Goal: Task Accomplishment & Management: Use online tool/utility

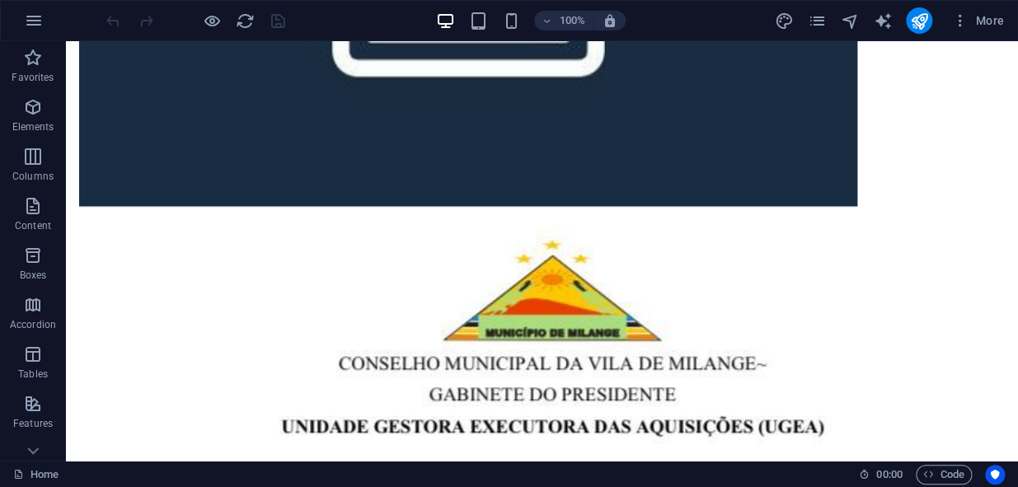
scroll to position [4437, 0]
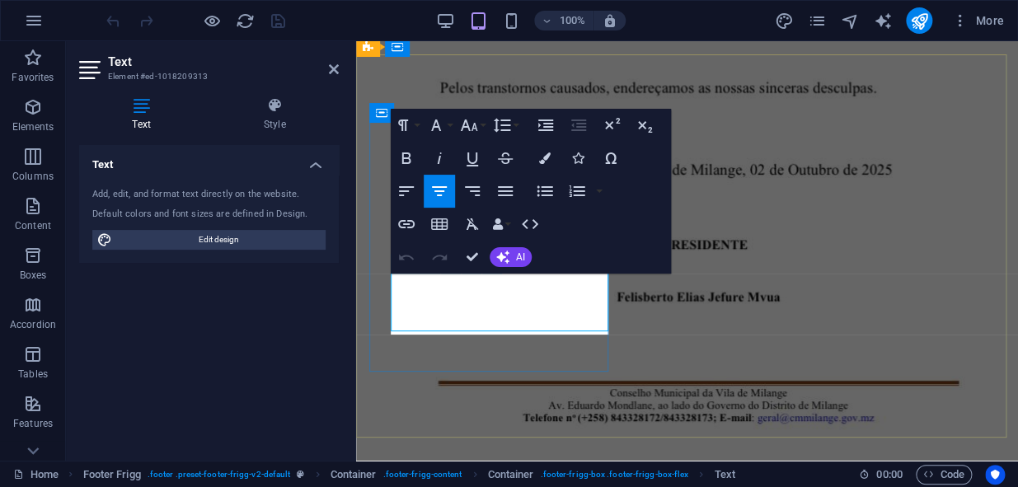
scroll to position [4460, 0]
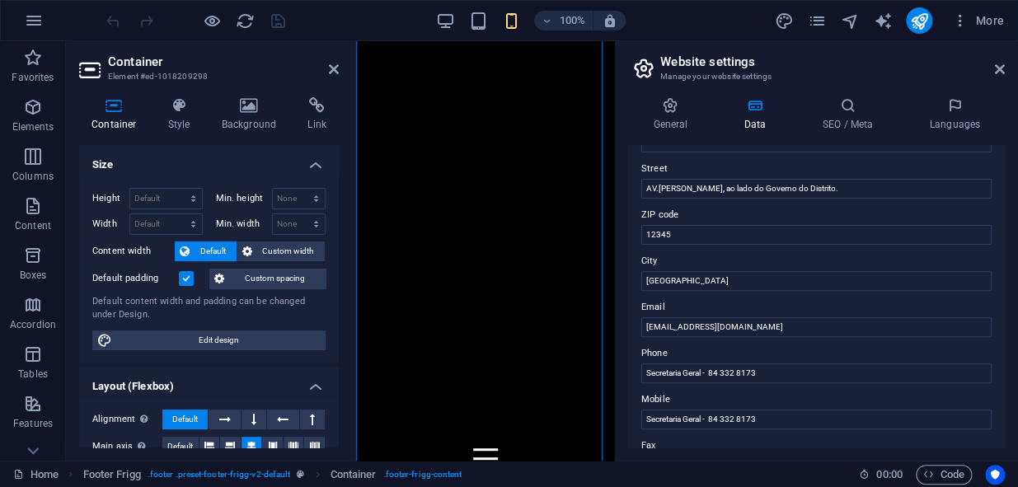
scroll to position [149, 0]
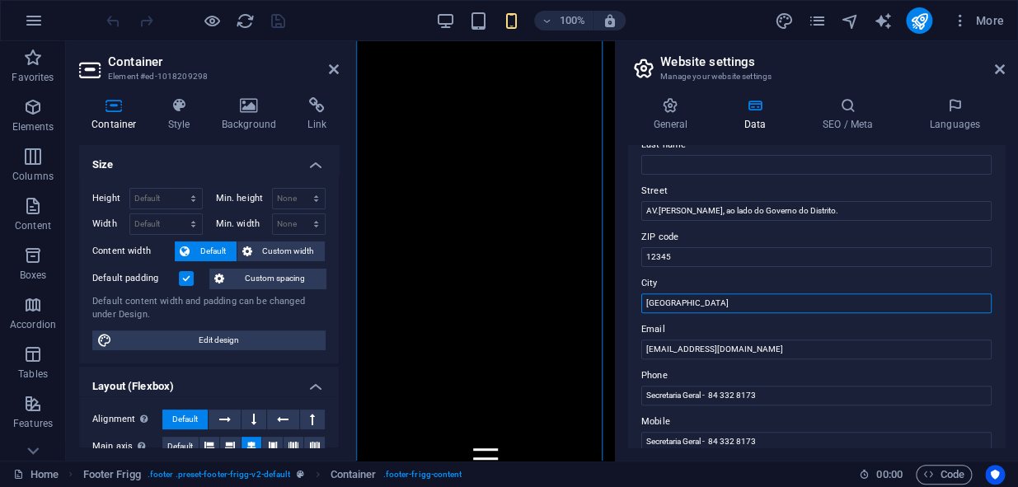
drag, startPoint x: 697, startPoint y: 307, endPoint x: 631, endPoint y: 307, distance: 66.0
click at [631, 307] on div "Contact data for this website. This can be used everywhere on the website and w…" at bounding box center [816, 296] width 377 height 303
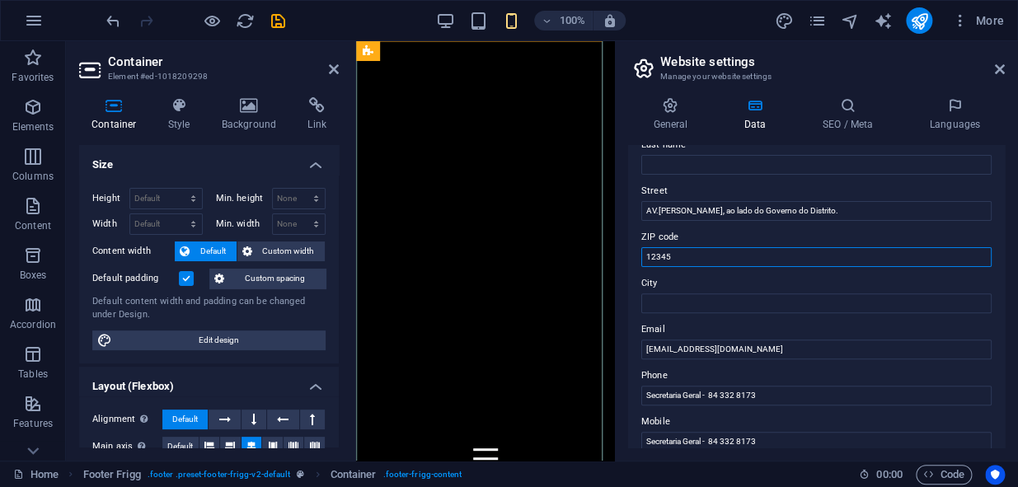
drag, startPoint x: 1068, startPoint y: 301, endPoint x: 584, endPoint y: 260, distance: 485.6
click at [680, 248] on input "12345" at bounding box center [816, 257] width 350 height 20
type input "1"
click at [1003, 276] on div "General Data SEO / Meta Languages Website name [DOMAIN_NAME] Logo Drag files he…" at bounding box center [816, 272] width 403 height 377
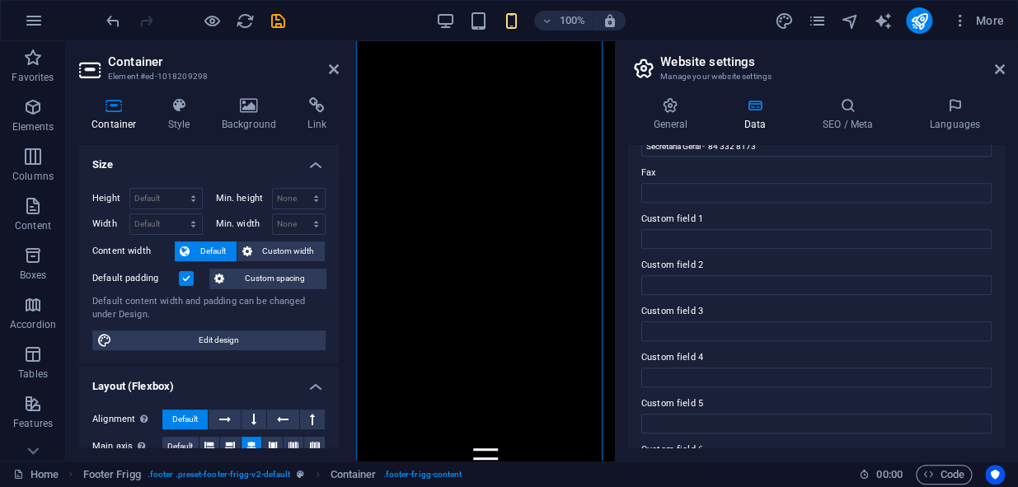
scroll to position [489, 0]
click at [278, 25] on icon "save" at bounding box center [278, 21] width 19 height 19
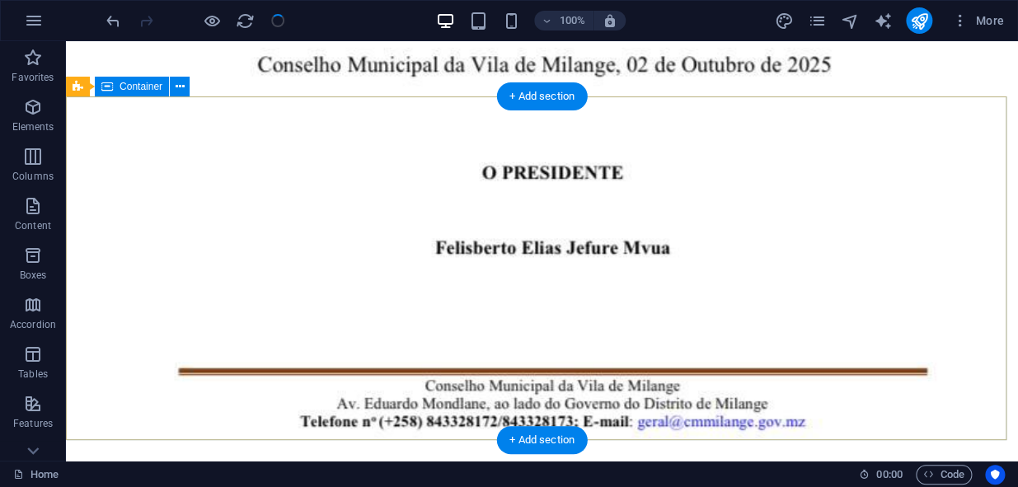
scroll to position [4437, 0]
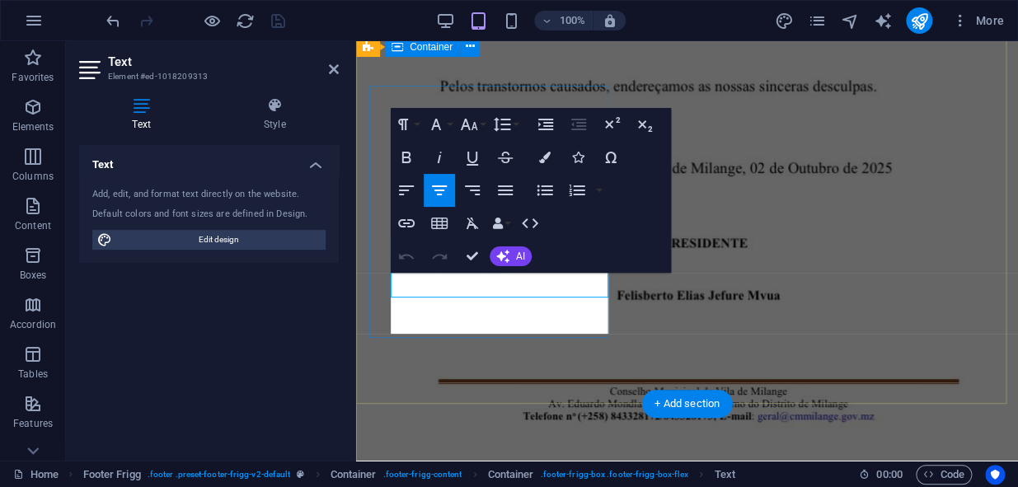
scroll to position [4460, 0]
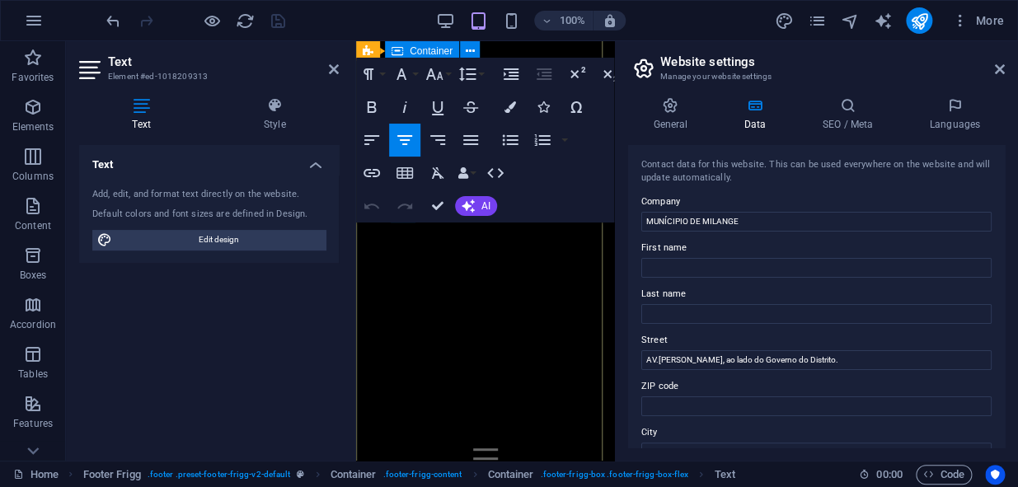
scroll to position [5356, 0]
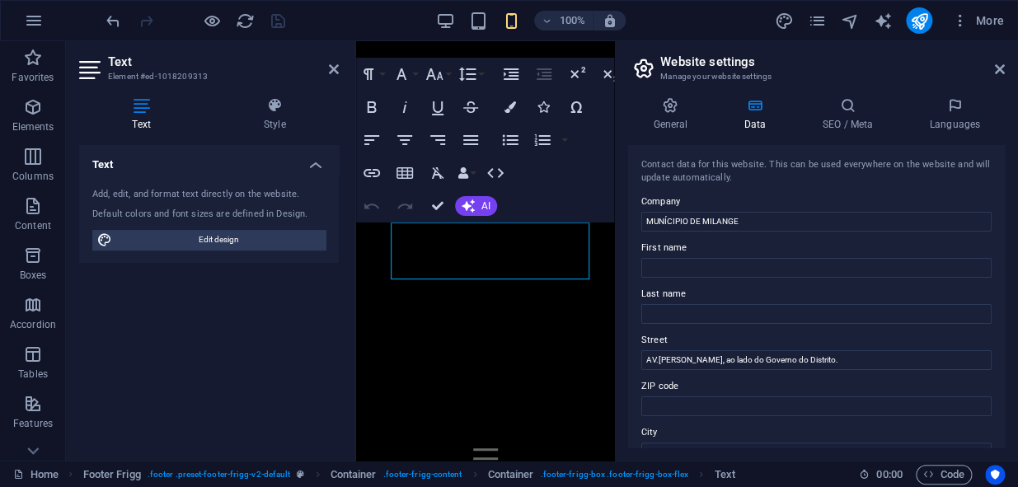
drag, startPoint x: 1000, startPoint y: 205, endPoint x: 1002, endPoint y: 230, distance: 24.8
click at [1002, 230] on div "Contact data for this website. This can be used everywhere on the website and w…" at bounding box center [816, 296] width 377 height 303
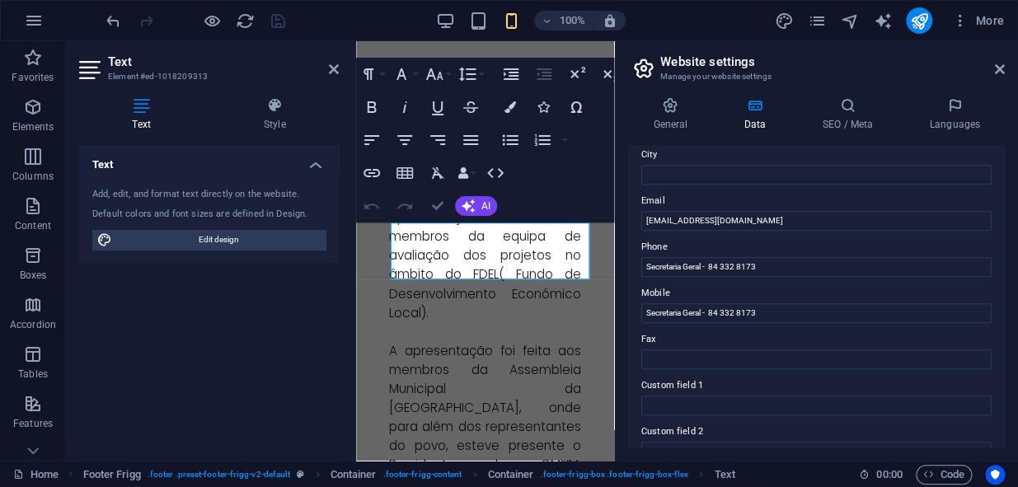
scroll to position [4547, 0]
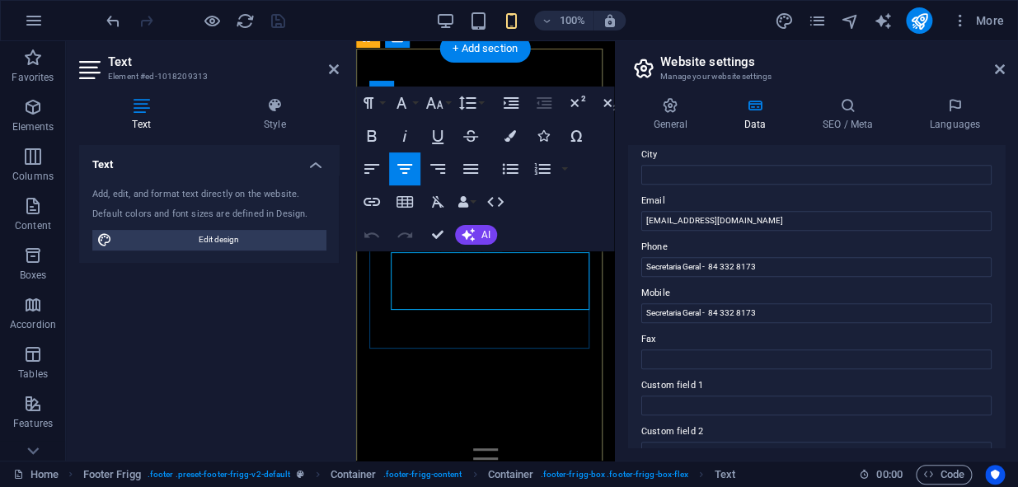
scroll to position [5327, 0]
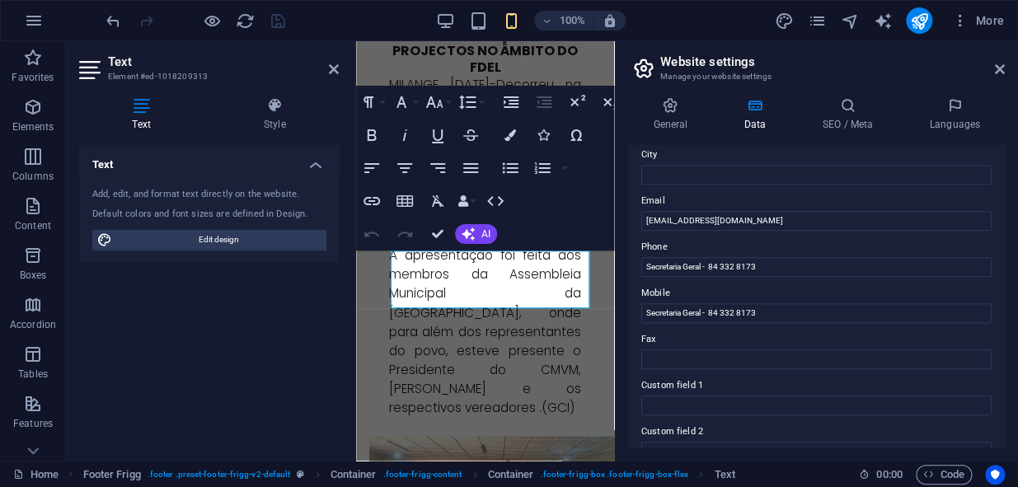
drag, startPoint x: 1005, startPoint y: 318, endPoint x: 1008, endPoint y: 281, distance: 37.2
click at [1008, 281] on div "General Data SEO / Meta Languages Website name [DOMAIN_NAME] Logo Drag files he…" at bounding box center [816, 272] width 403 height 377
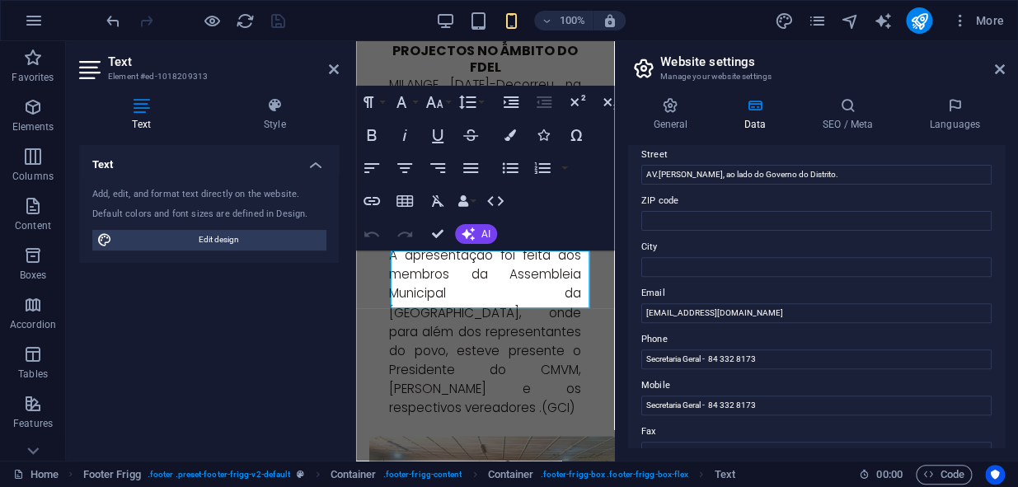
scroll to position [180, 0]
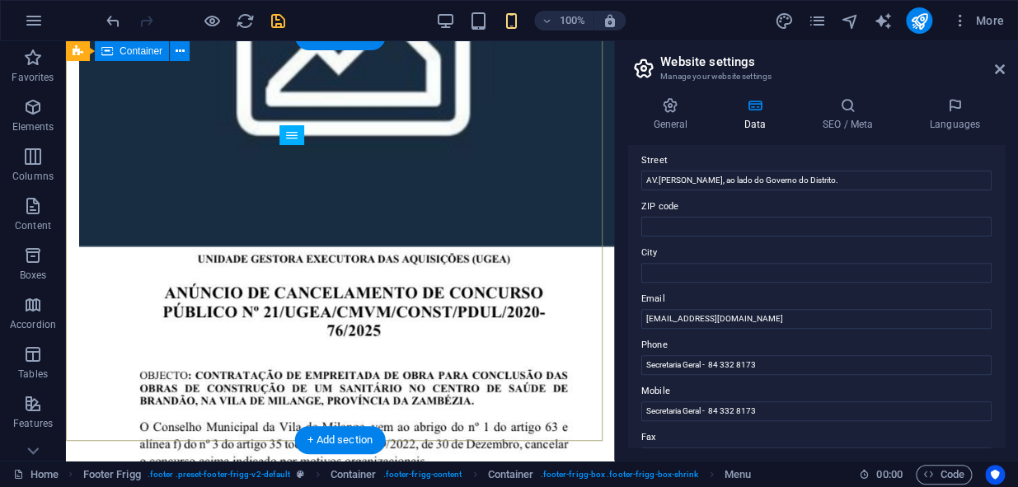
scroll to position [4526, 0]
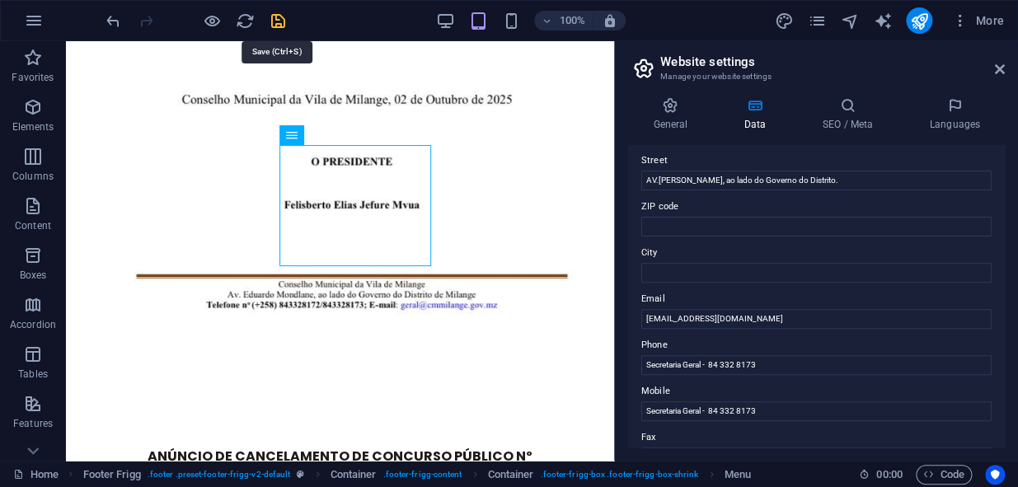
click at [271, 24] on icon "save" at bounding box center [278, 21] width 19 height 19
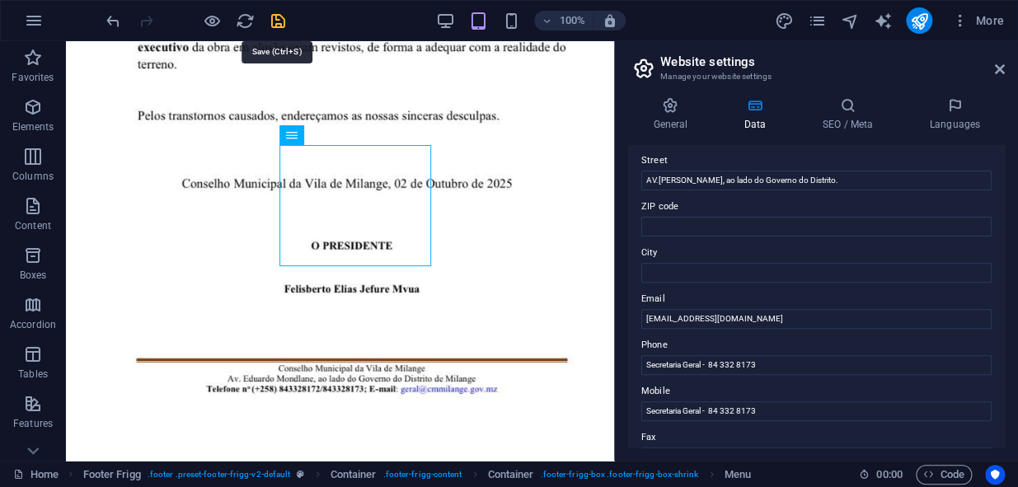
scroll to position [4397, 0]
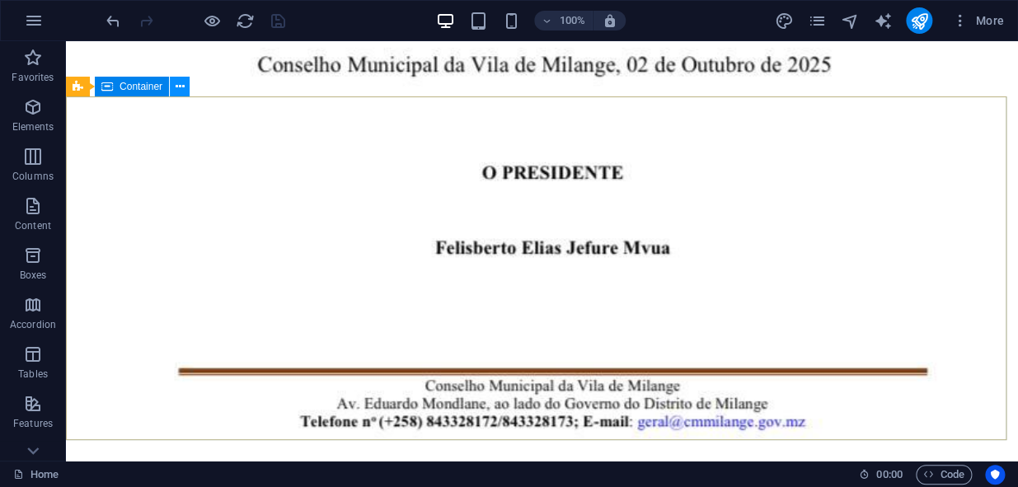
click at [176, 87] on icon at bounding box center [180, 86] width 9 height 17
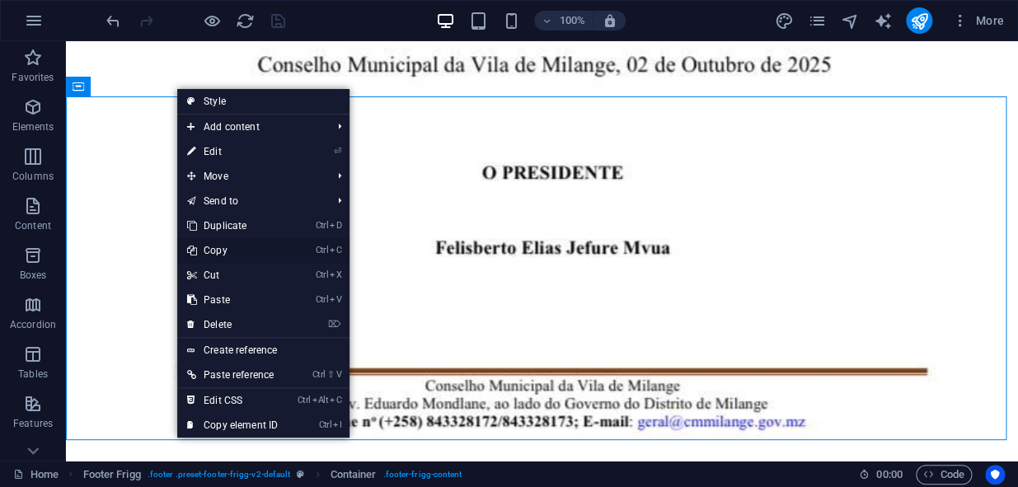
click at [249, 248] on link "Ctrl C Copy" at bounding box center [232, 250] width 110 height 25
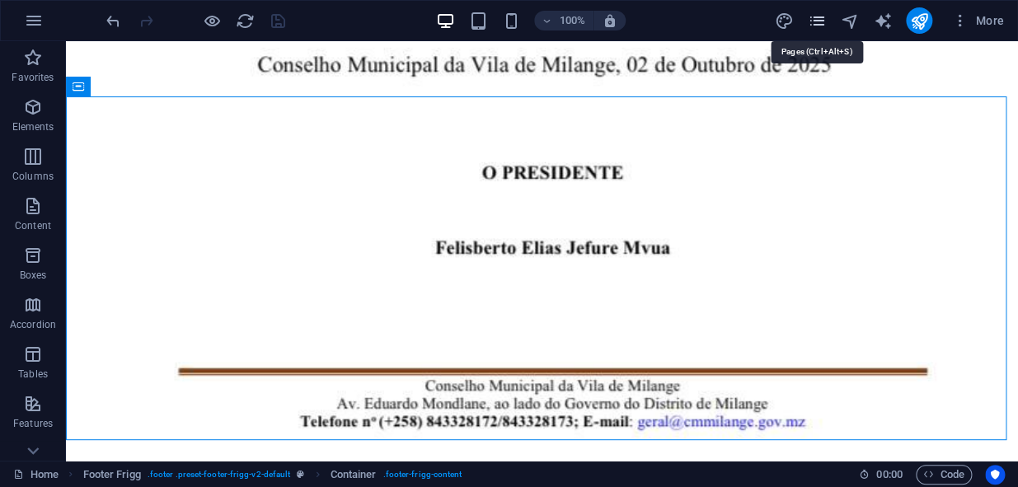
click at [824, 23] on icon "pages" at bounding box center [816, 21] width 19 height 19
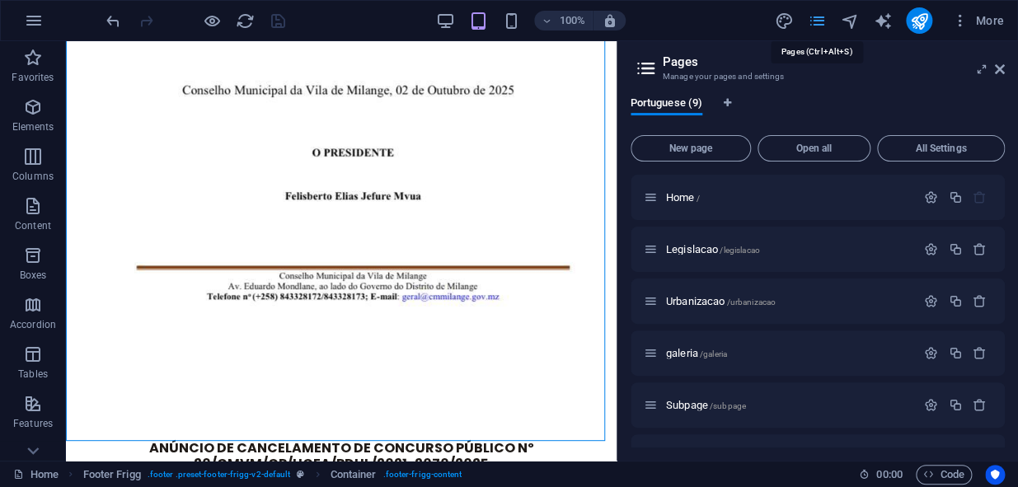
scroll to position [4530, 0]
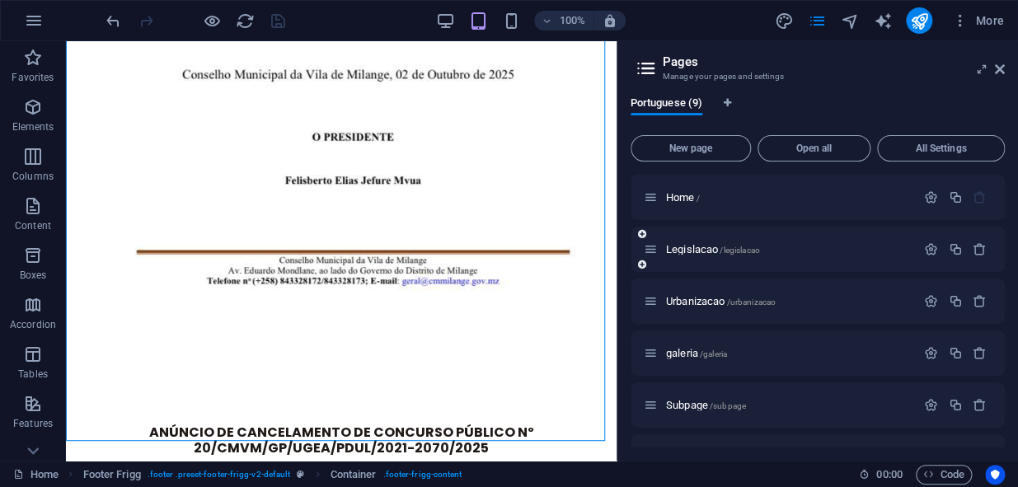
click at [752, 257] on div "Legislacao /legislacao" at bounding box center [780, 249] width 272 height 19
click at [762, 251] on p "Legislacao /legislacao" at bounding box center [788, 249] width 245 height 11
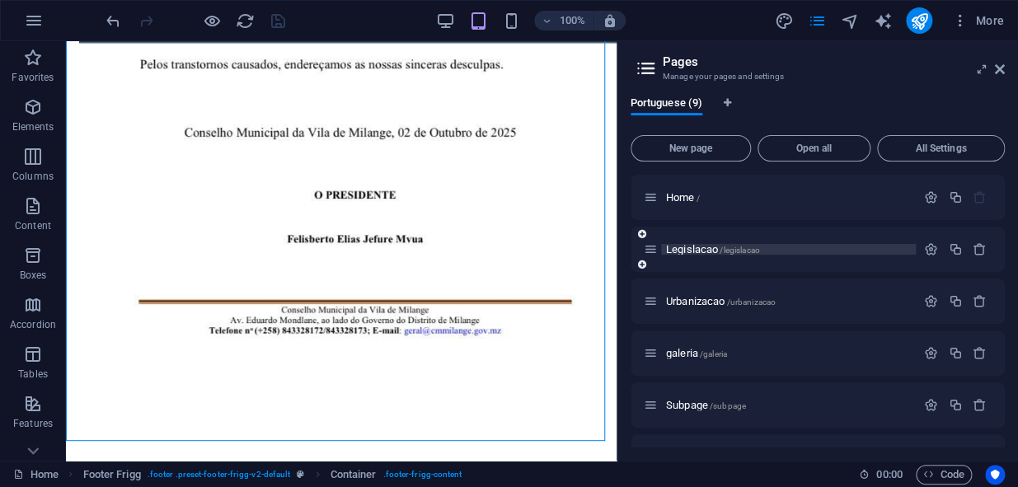
scroll to position [0, 0]
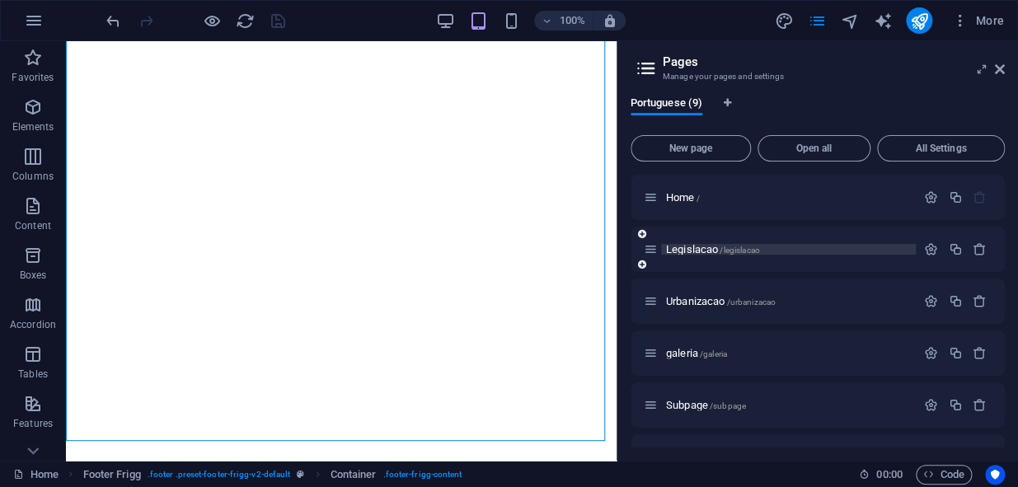
click at [762, 251] on div "Legislacao /legislacao" at bounding box center [818, 249] width 374 height 45
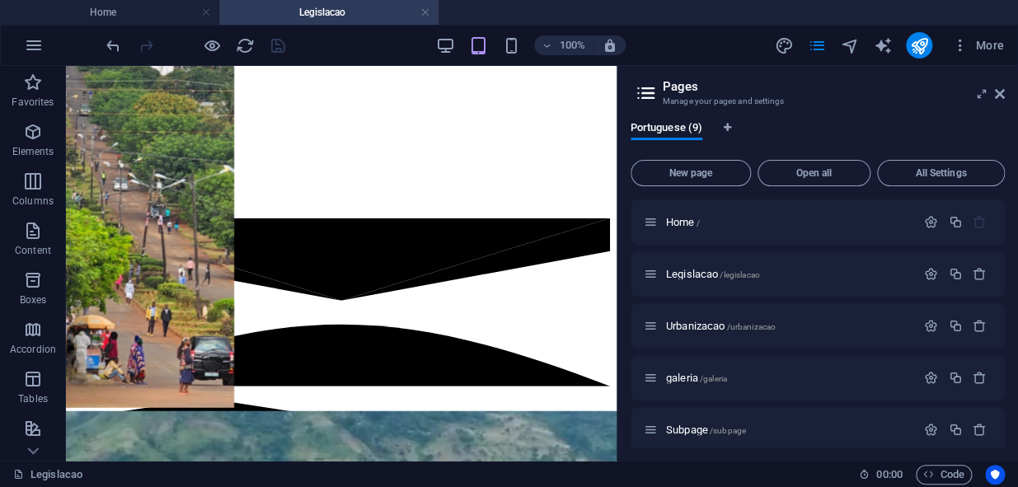
scroll to position [1298, 0]
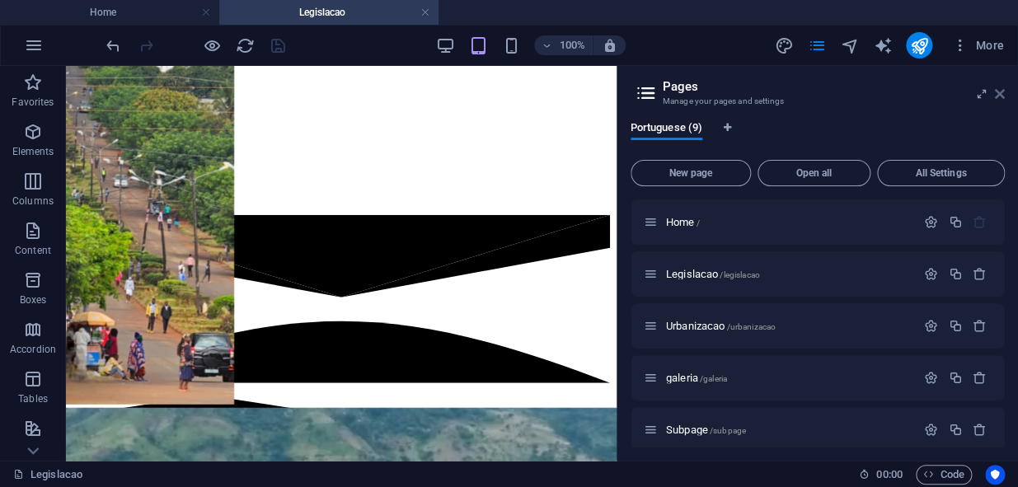
click at [997, 98] on icon at bounding box center [1000, 93] width 10 height 13
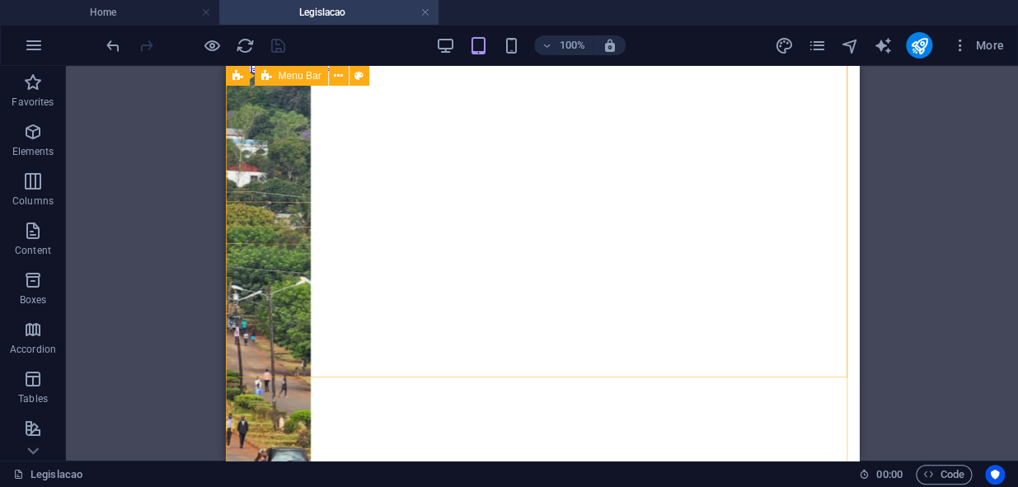
scroll to position [0, 0]
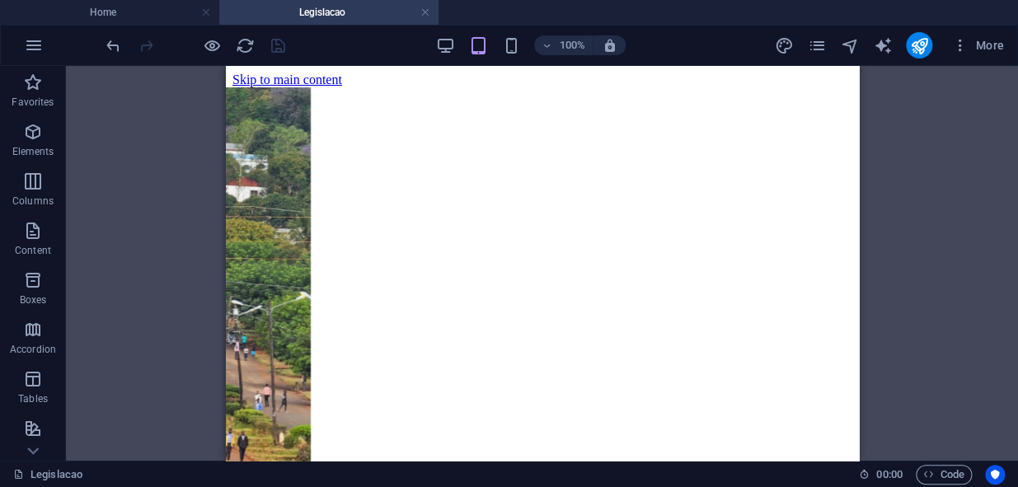
click at [899, 224] on div "Drag here to replace the existing content. Press “Ctrl” if you want to create a…" at bounding box center [542, 263] width 952 height 395
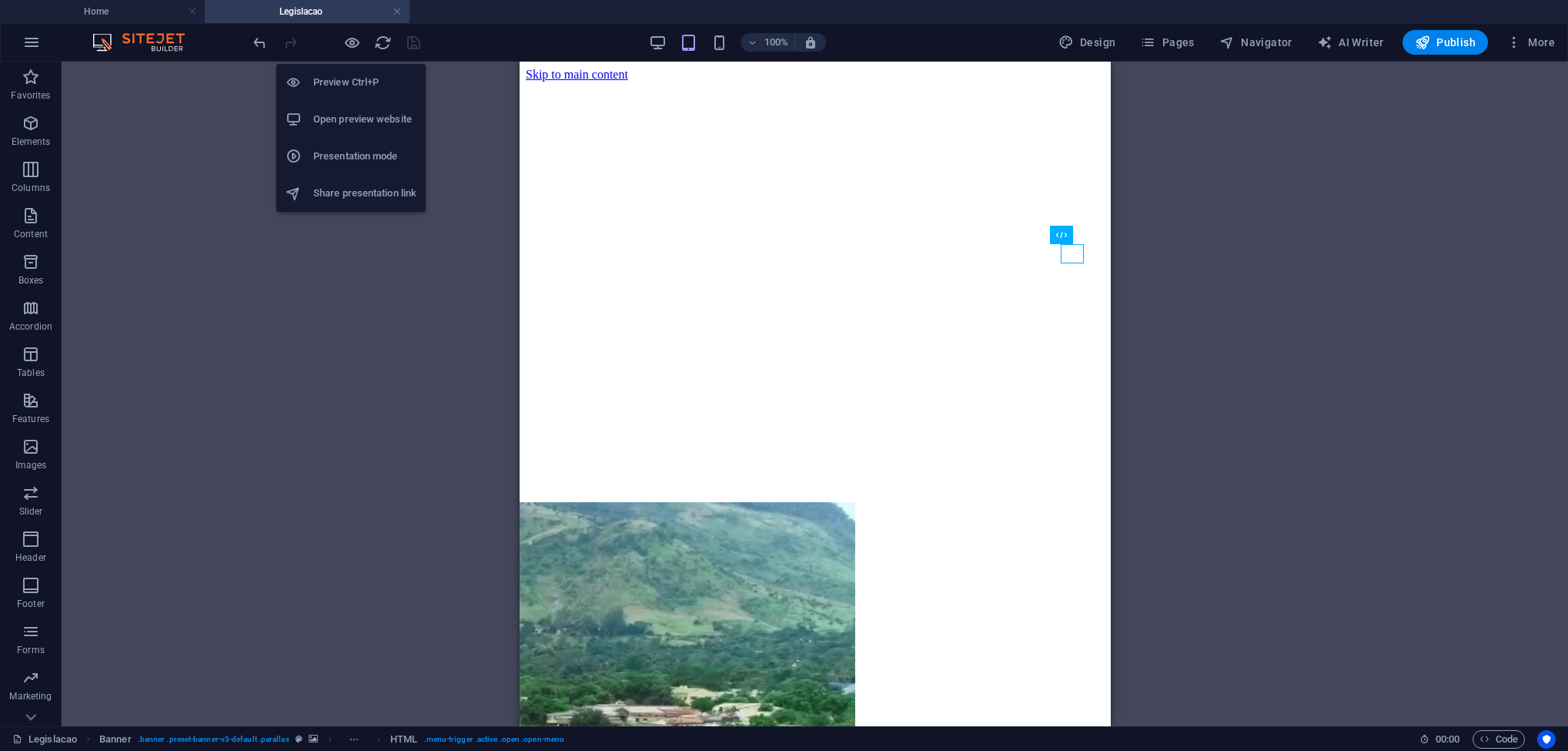
click at [340, 46] on div at bounding box center [336, 42] width 173 height 24
click at [354, 45] on icon "button" at bounding box center [352, 42] width 18 height 18
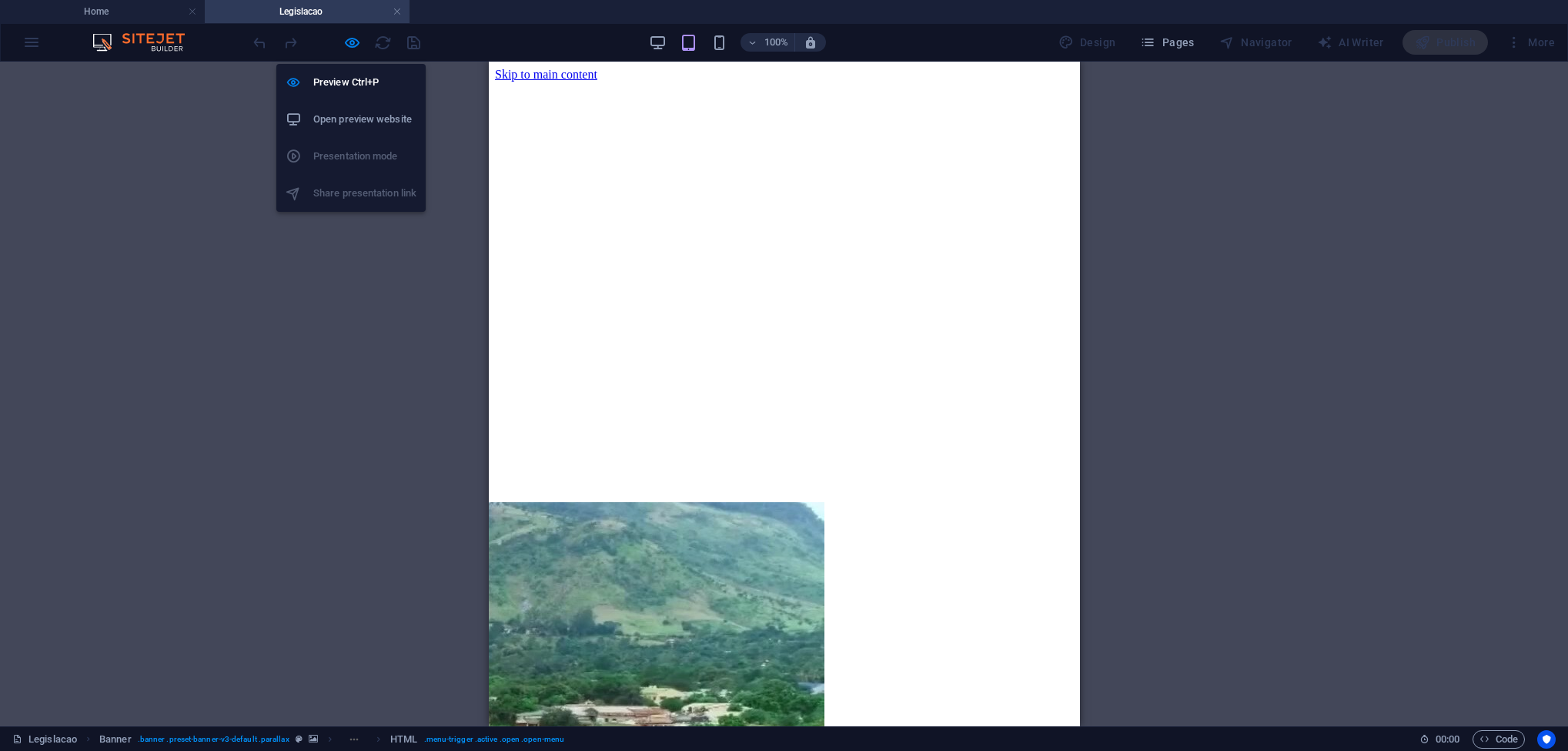
click at [388, 125] on h6 "Open preview website" at bounding box center [365, 120] width 103 height 19
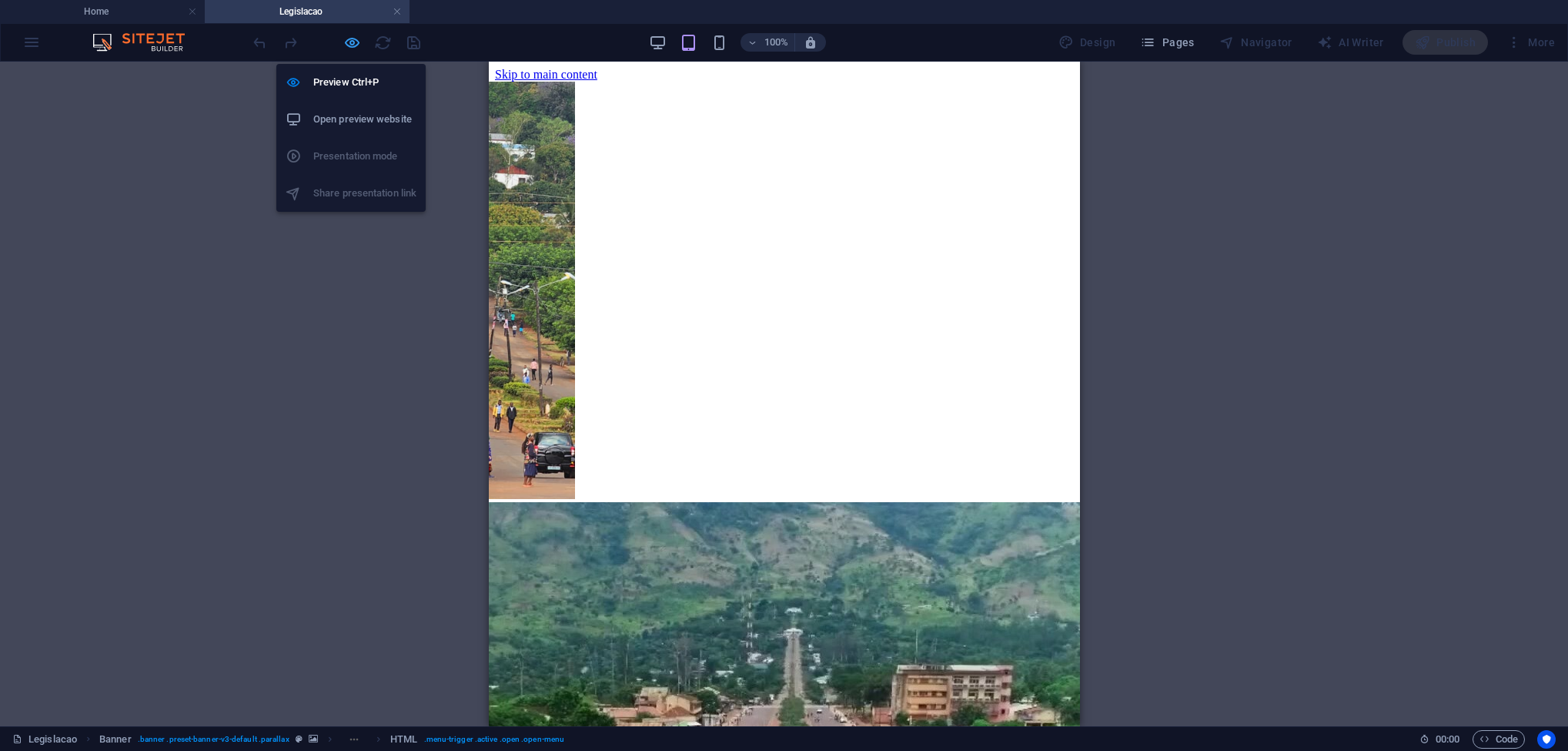
click at [348, 50] on icon "button" at bounding box center [352, 42] width 18 height 18
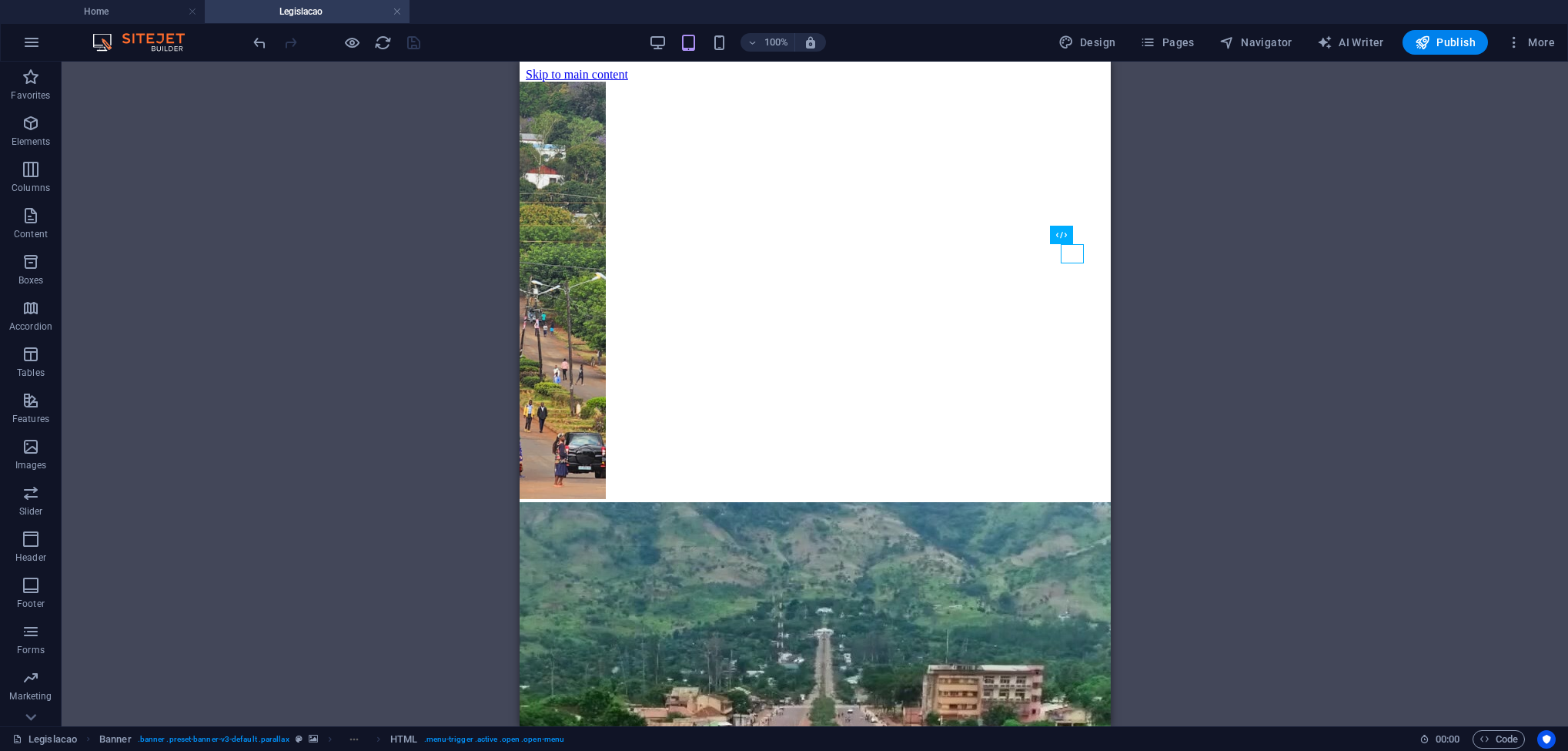
click at [950, 196] on div "Drag here to replace the existing content. Press “Ctrl” if you want to create a…" at bounding box center [814, 393] width 1506 height 664
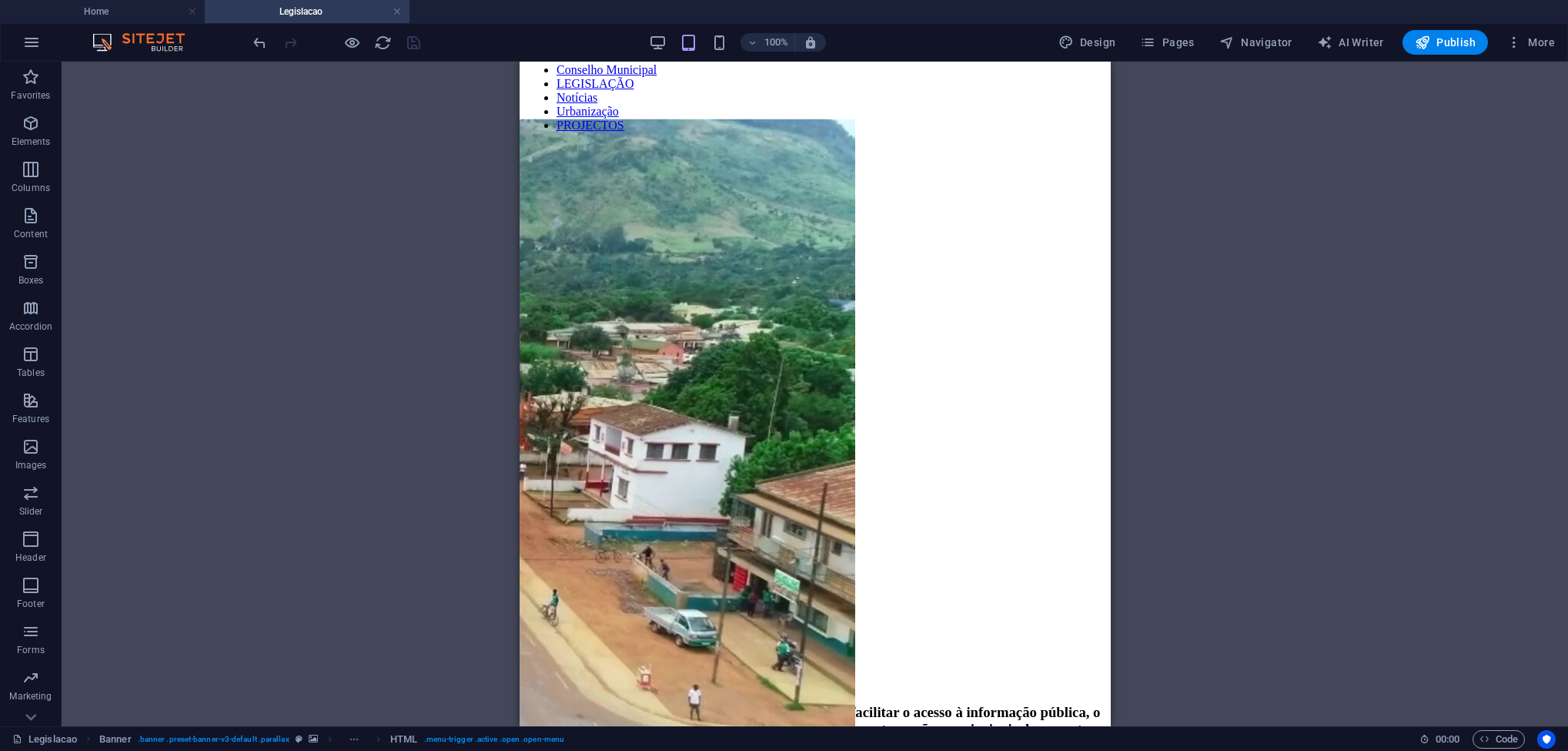
scroll to position [870, 0]
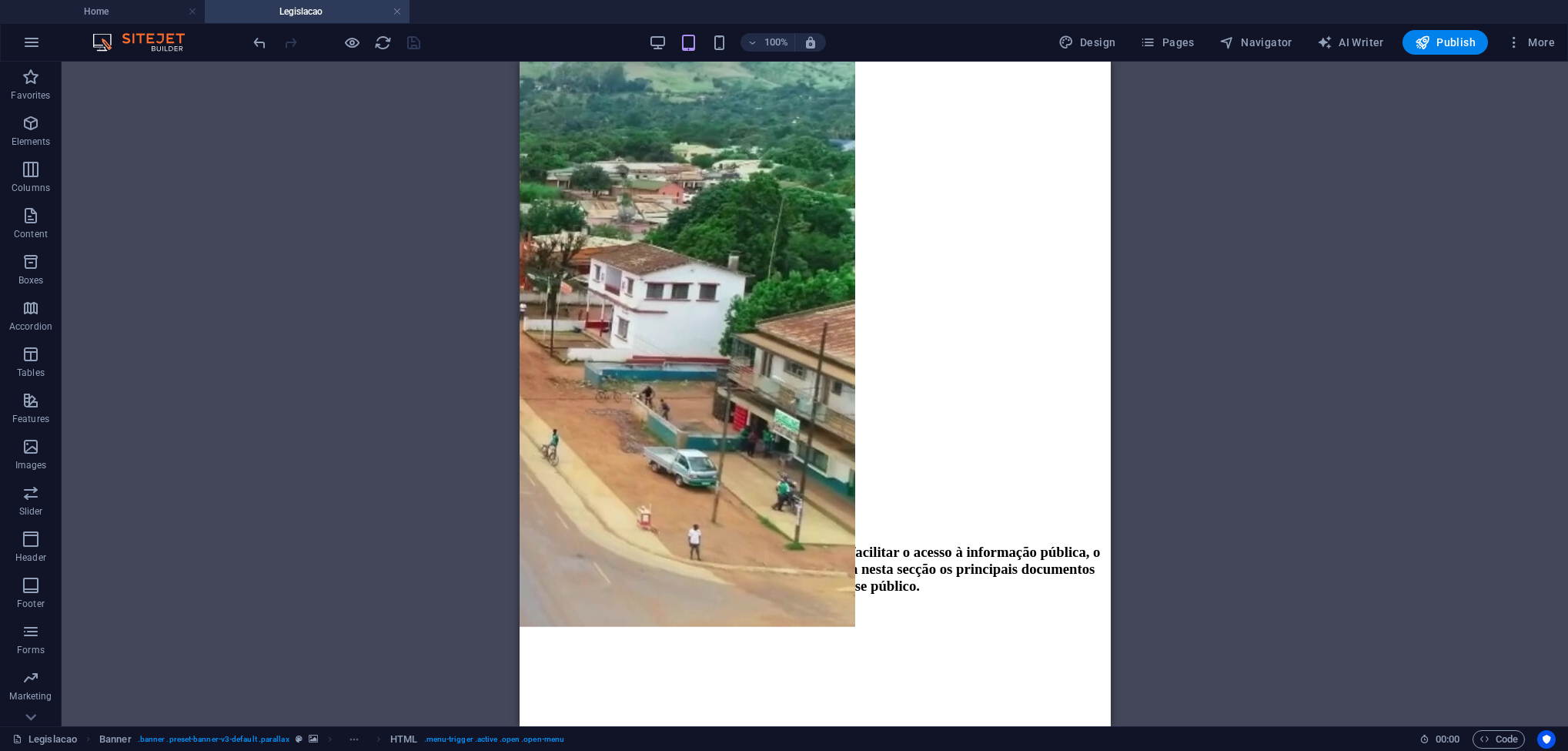
drag, startPoint x: 1106, startPoint y: 243, endPoint x: 1644, endPoint y: 750, distance: 739.3
click at [626, 343] on icon at bounding box center [625, 338] width 8 height 16
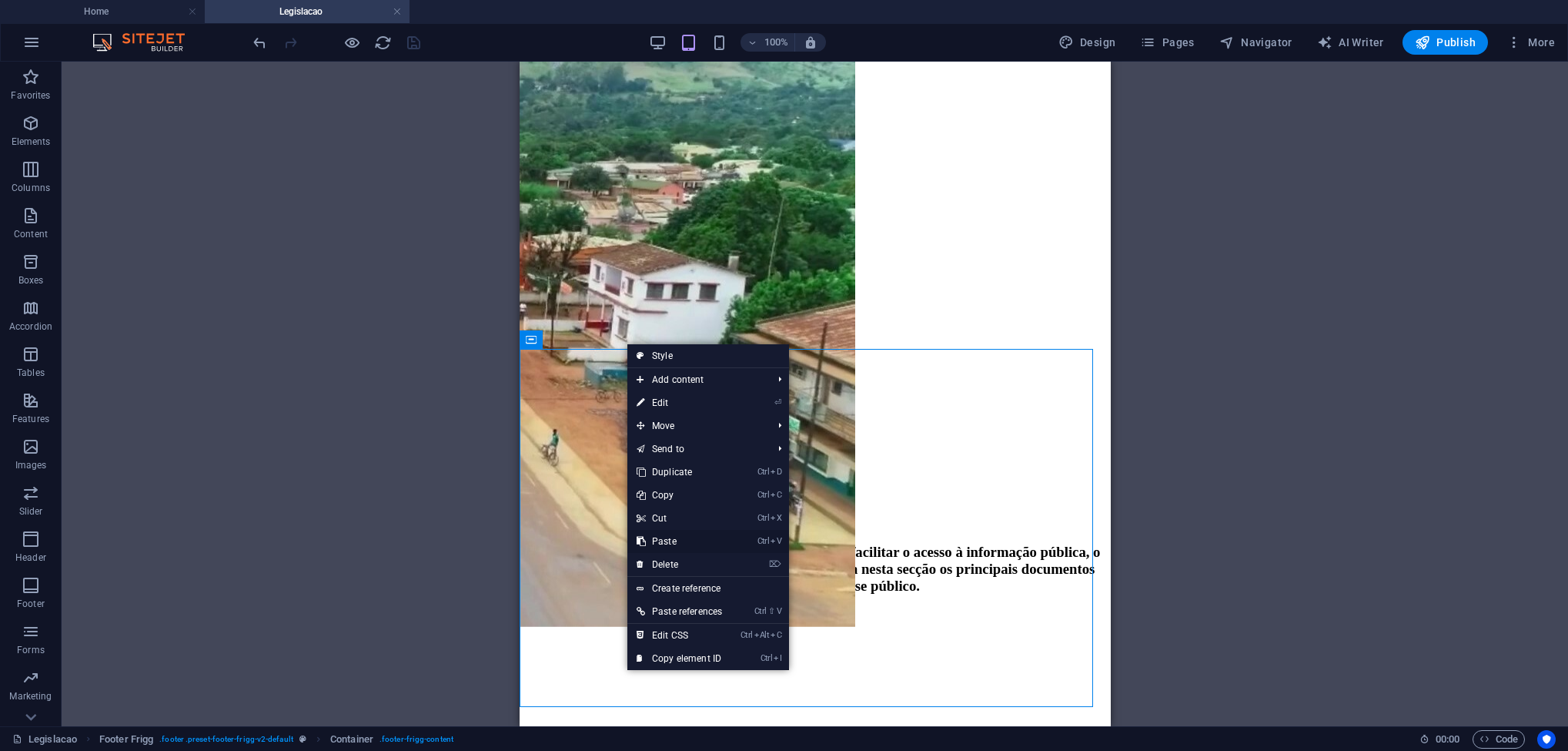
click at [686, 454] on link "Ctrl V Paste" at bounding box center [679, 541] width 104 height 23
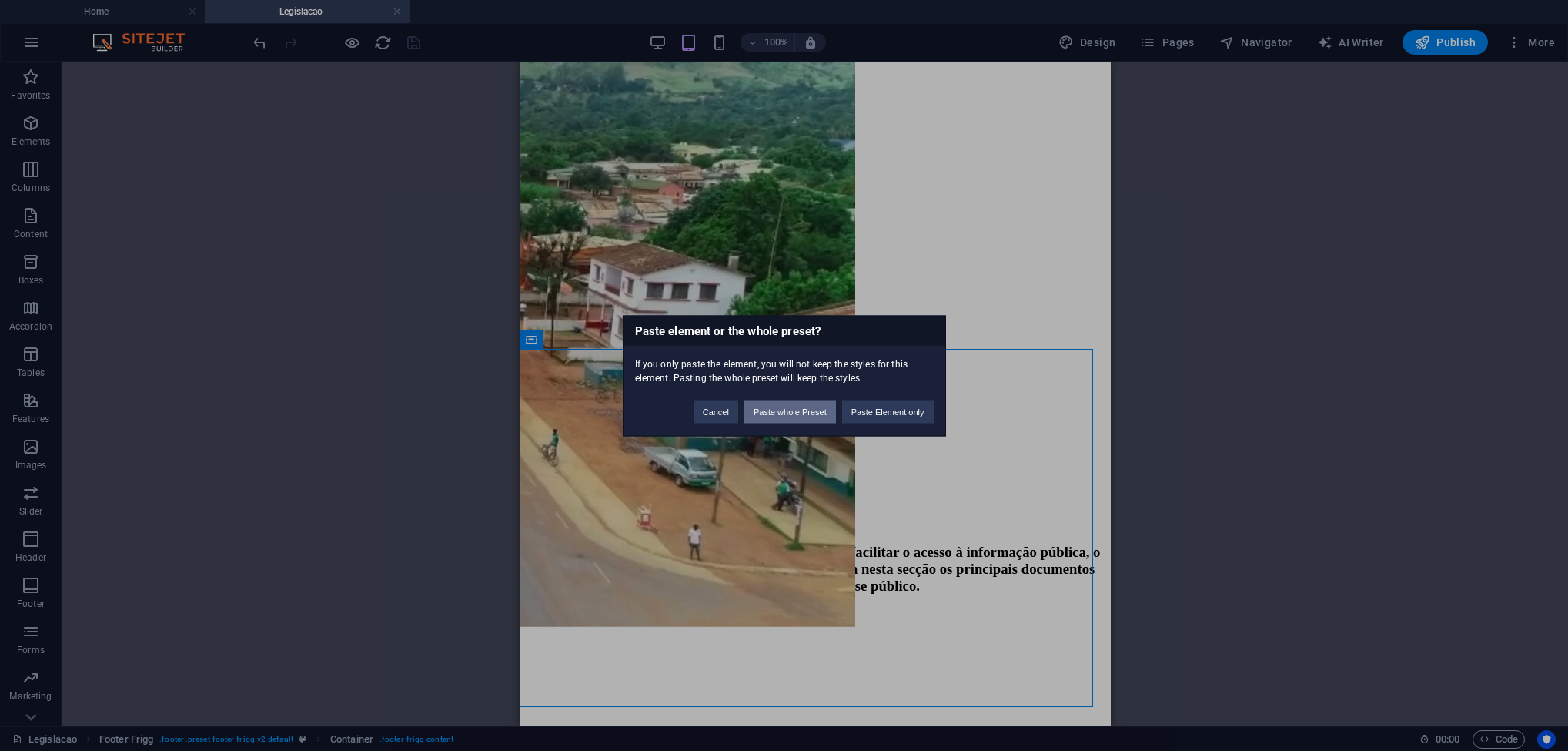
click at [785, 417] on button "Paste whole Preset" at bounding box center [790, 411] width 92 height 23
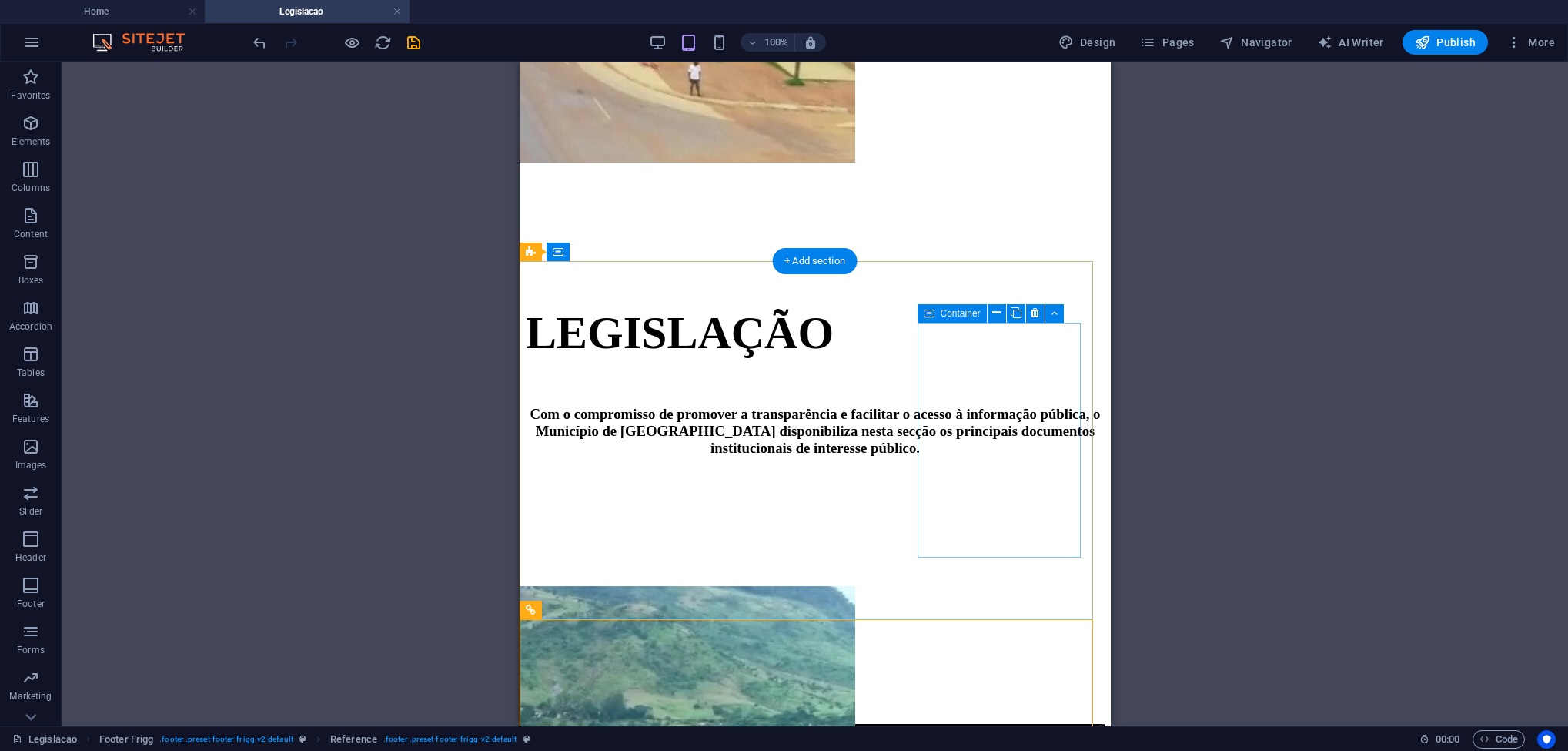
scroll to position [1086, 0]
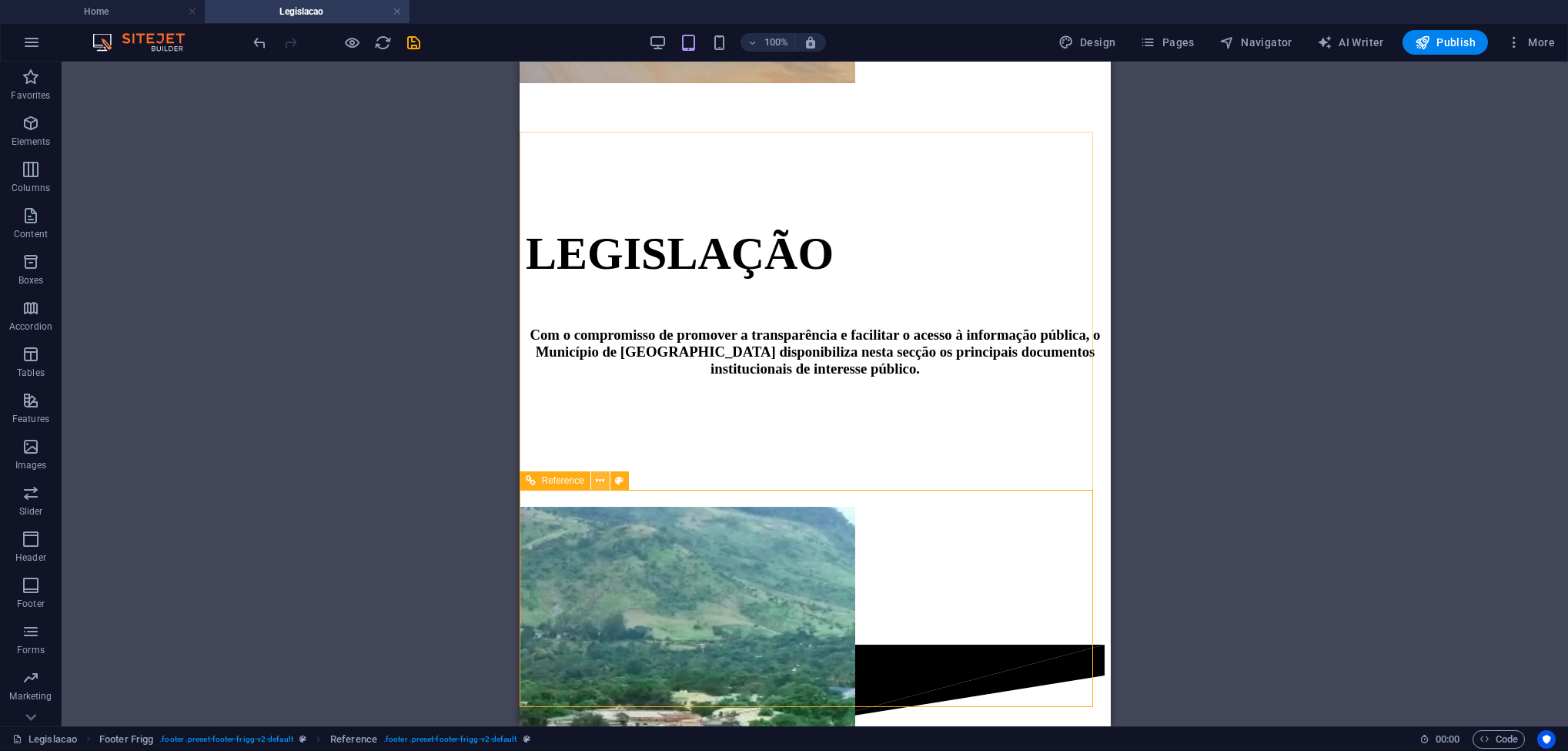
click at [603, 454] on icon at bounding box center [600, 480] width 8 height 16
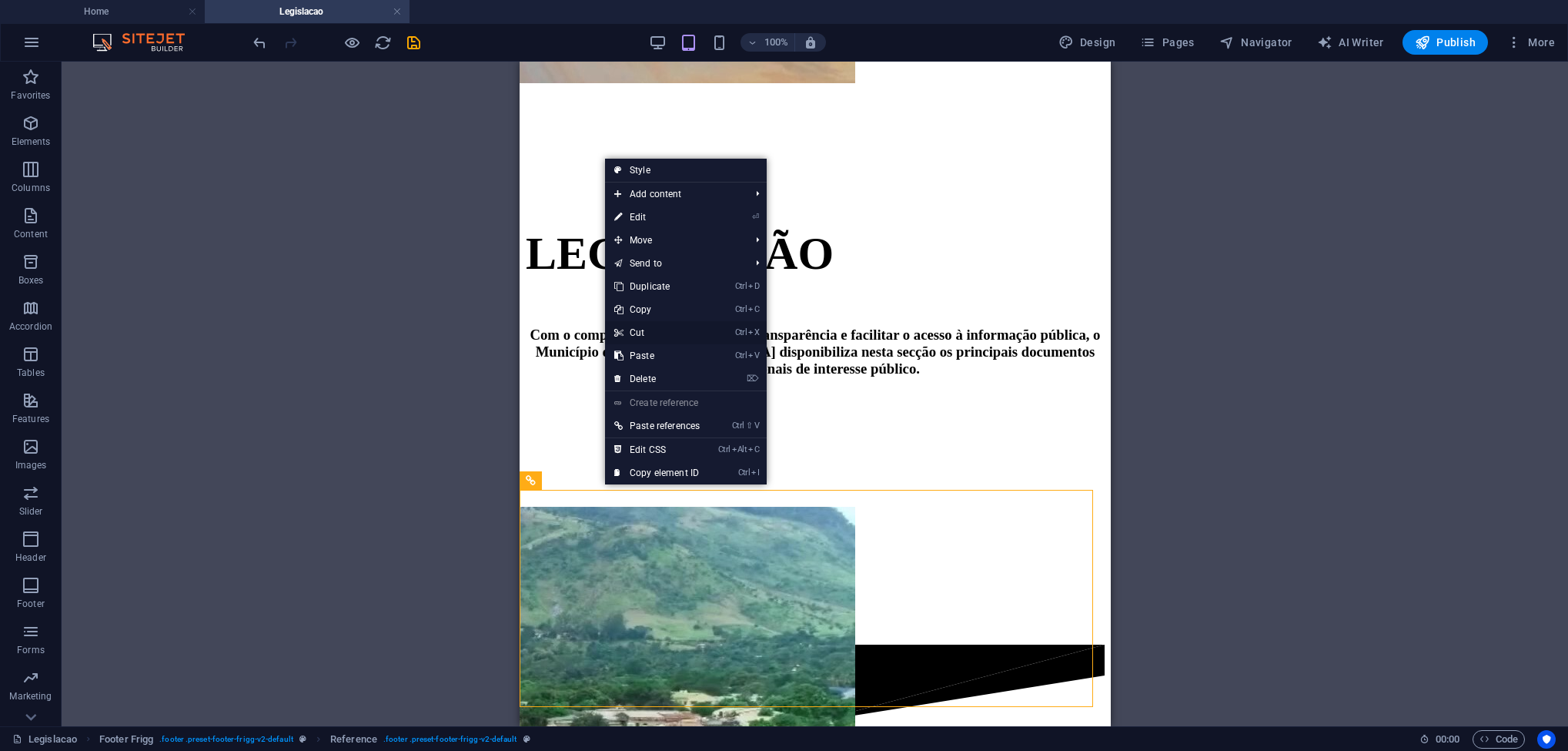
click at [655, 337] on link "Ctrl X Cut" at bounding box center [657, 333] width 104 height 23
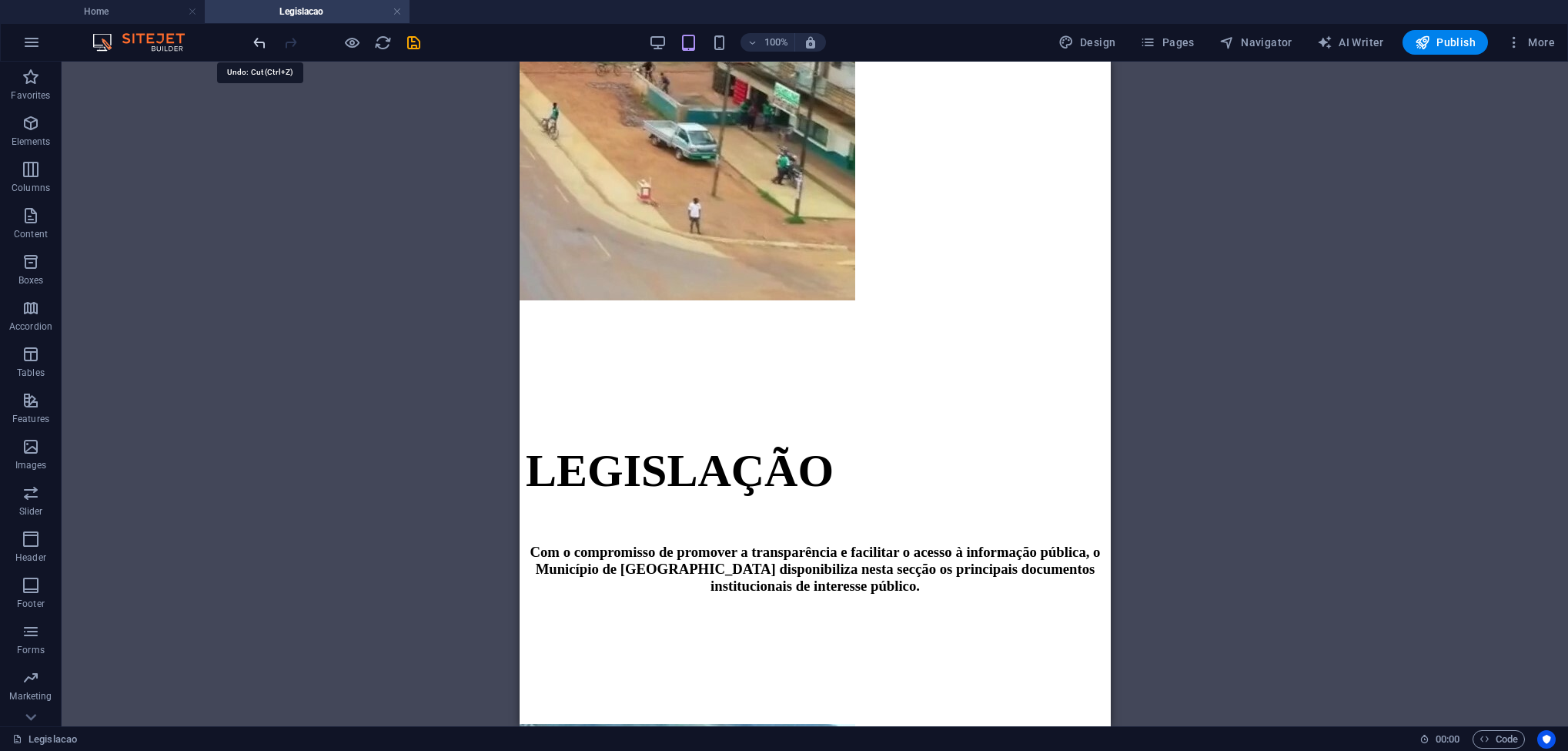
click at [259, 42] on icon "undo" at bounding box center [260, 42] width 18 height 18
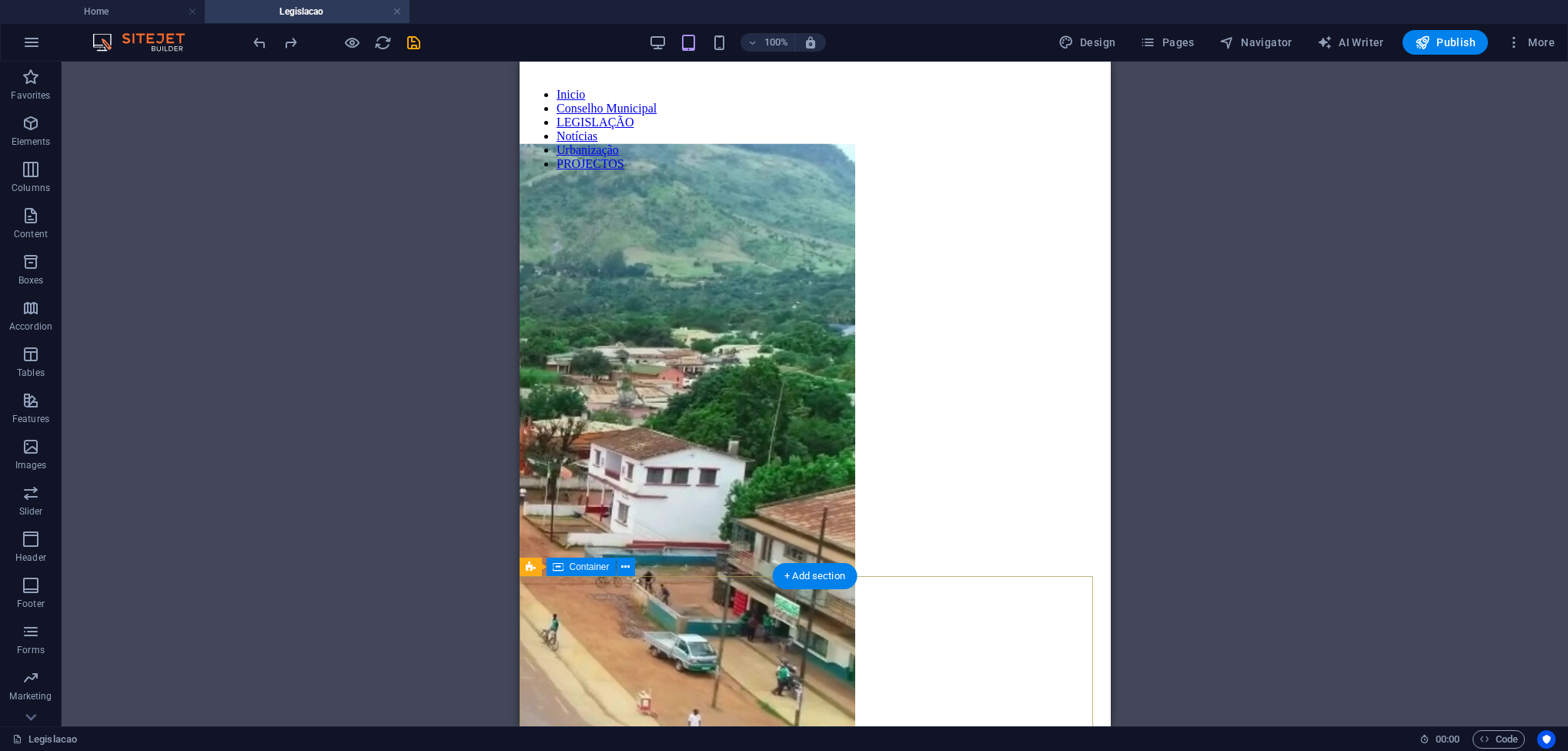
scroll to position [625, 0]
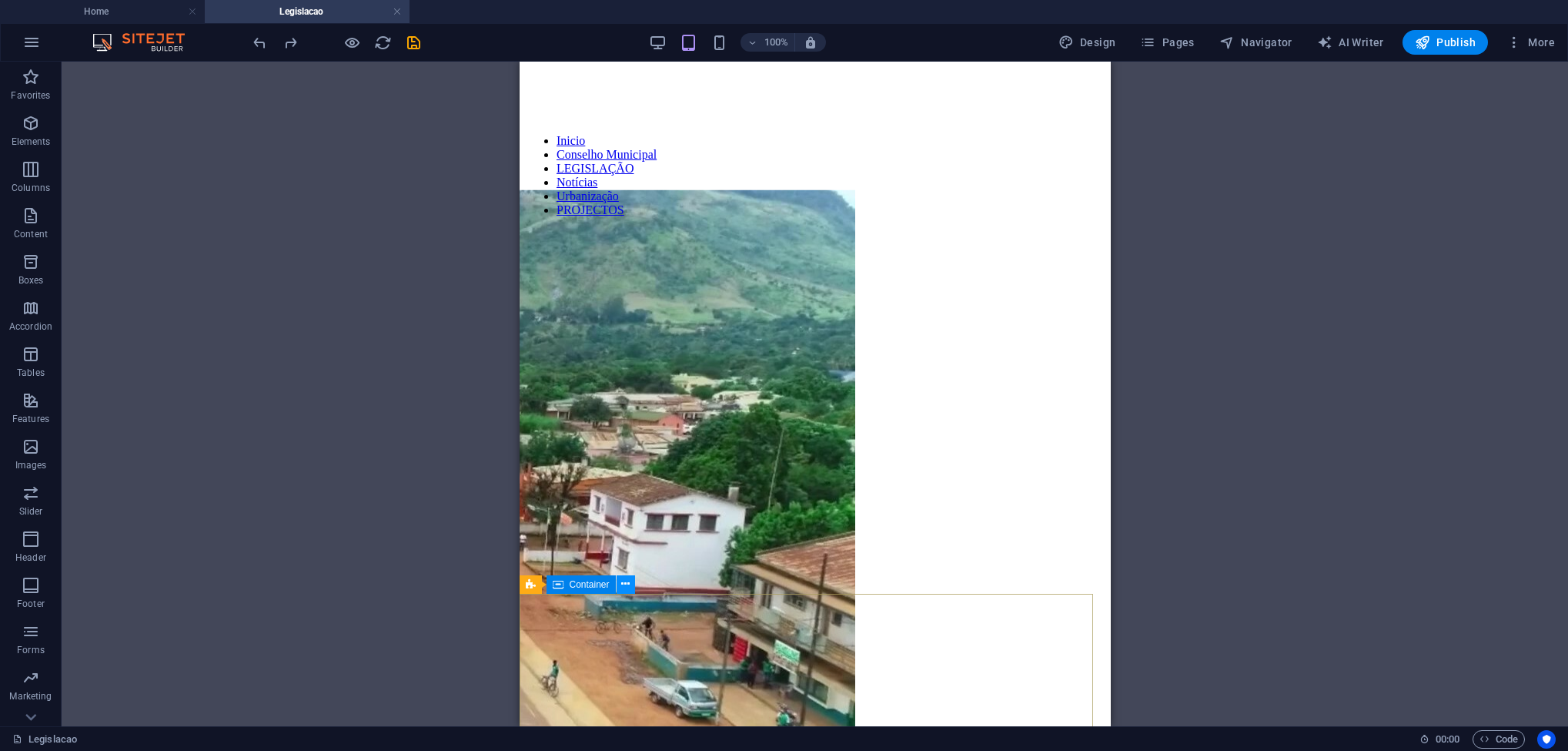
click at [619, 454] on button at bounding box center [626, 585] width 19 height 19
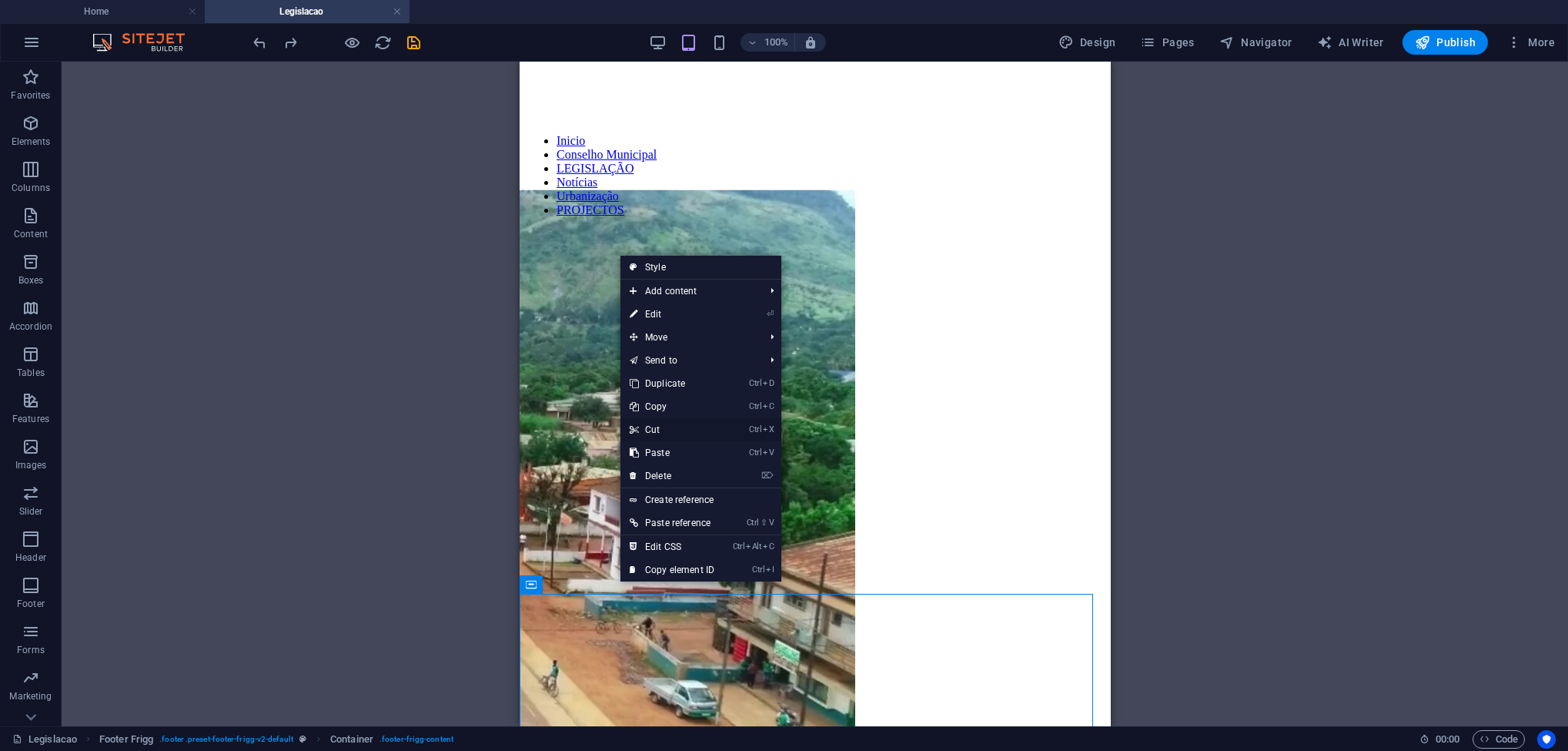
click at [677, 428] on link "Ctrl X Cut" at bounding box center [671, 430] width 103 height 23
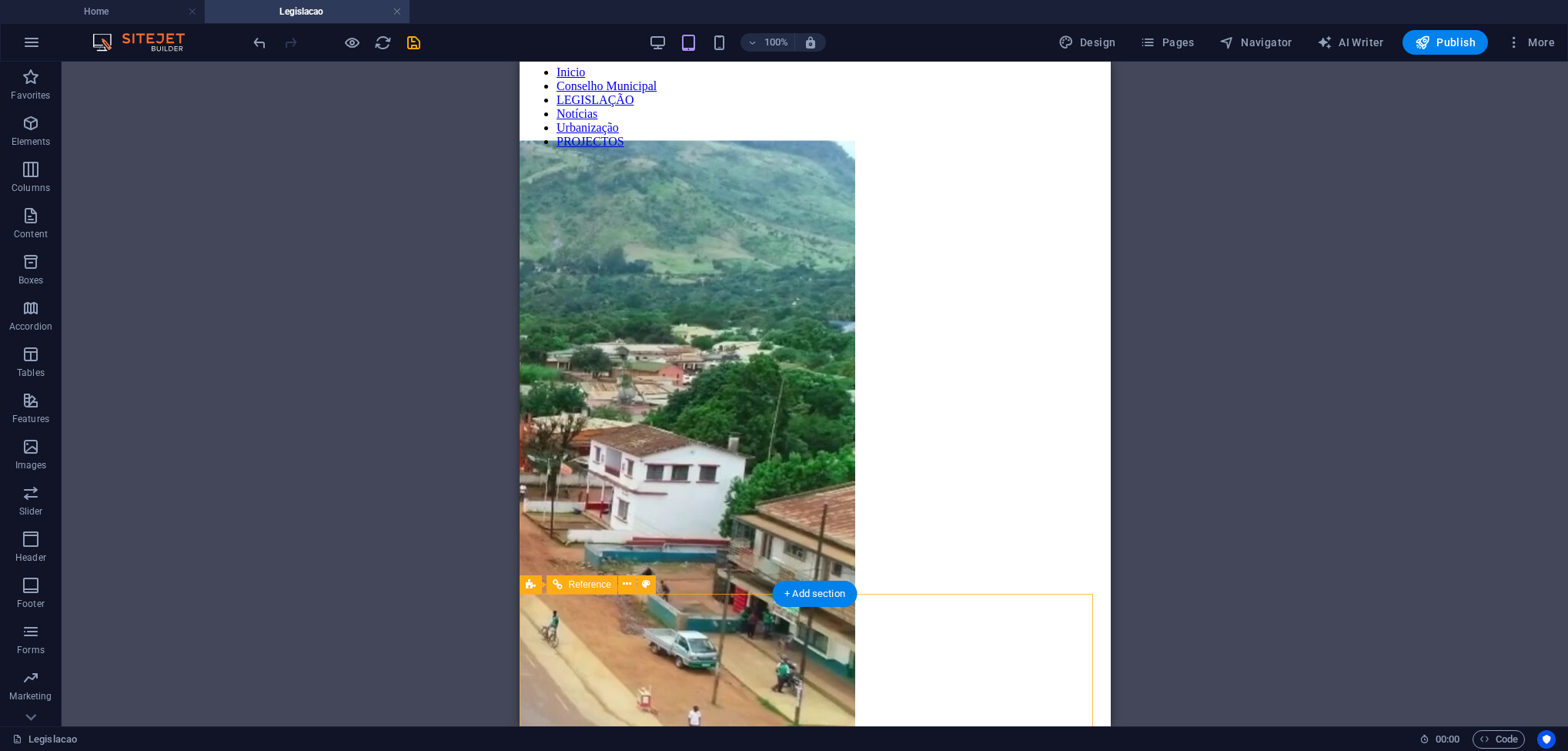
scroll to position [728, 0]
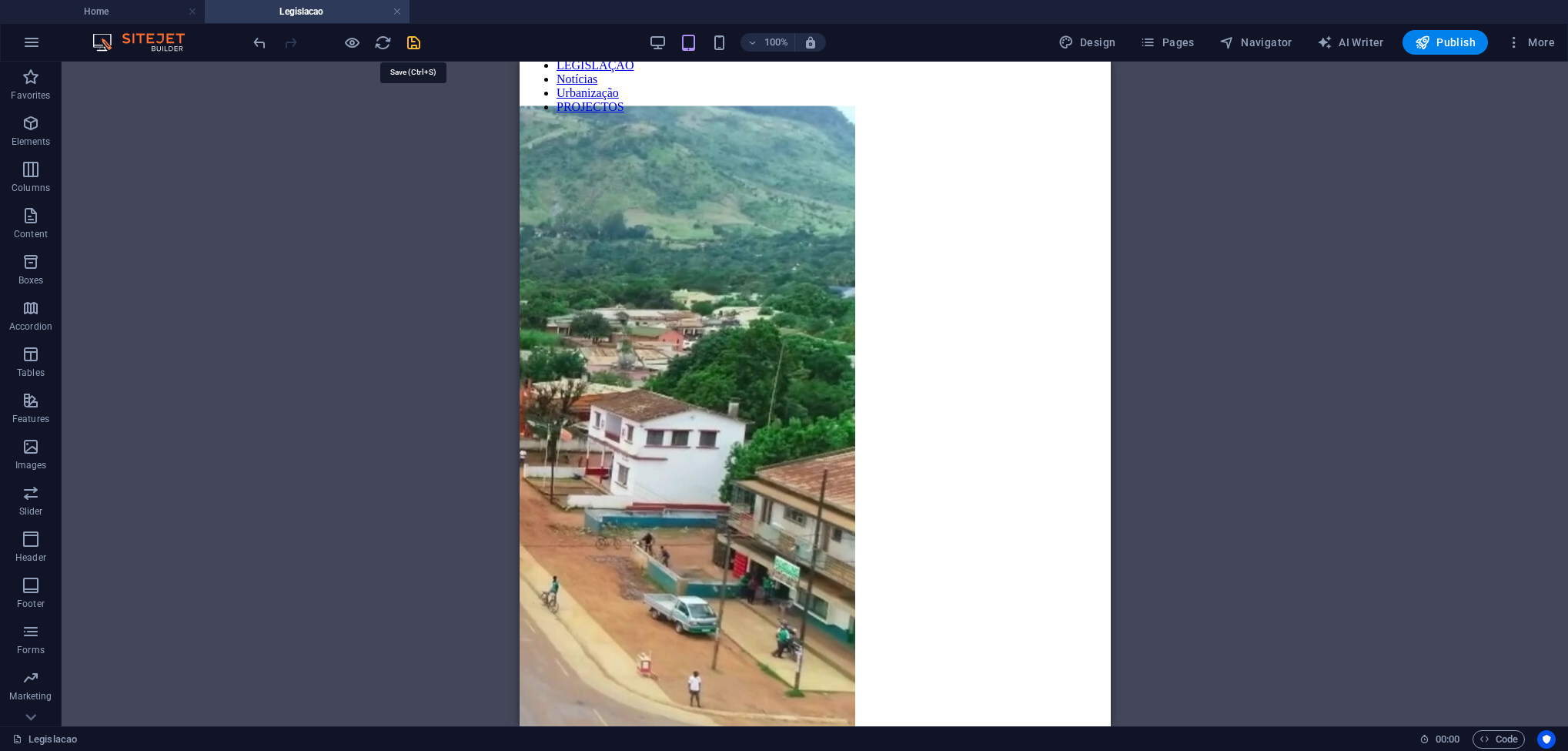
click at [412, 45] on icon "save" at bounding box center [414, 42] width 18 height 18
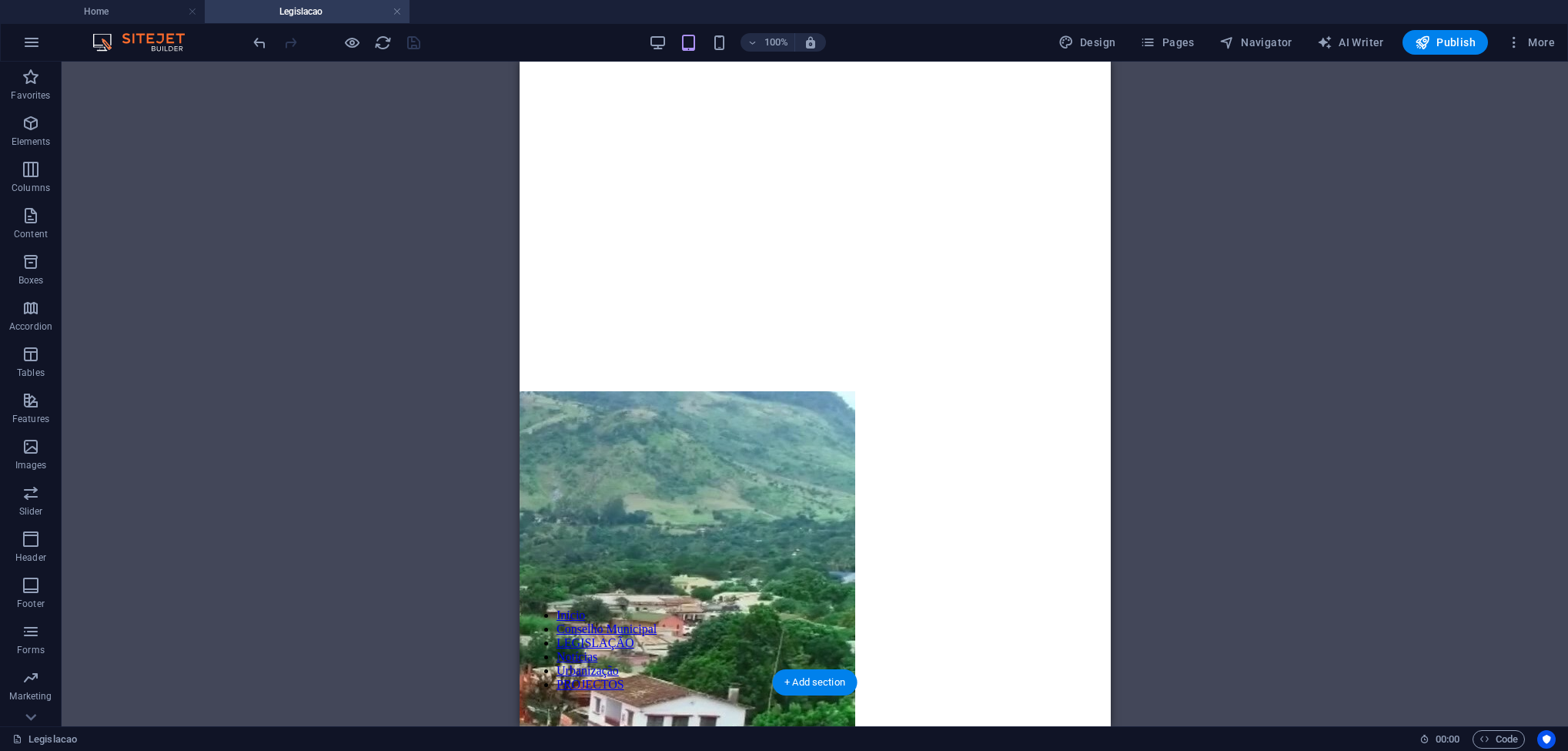
scroll to position [0, 0]
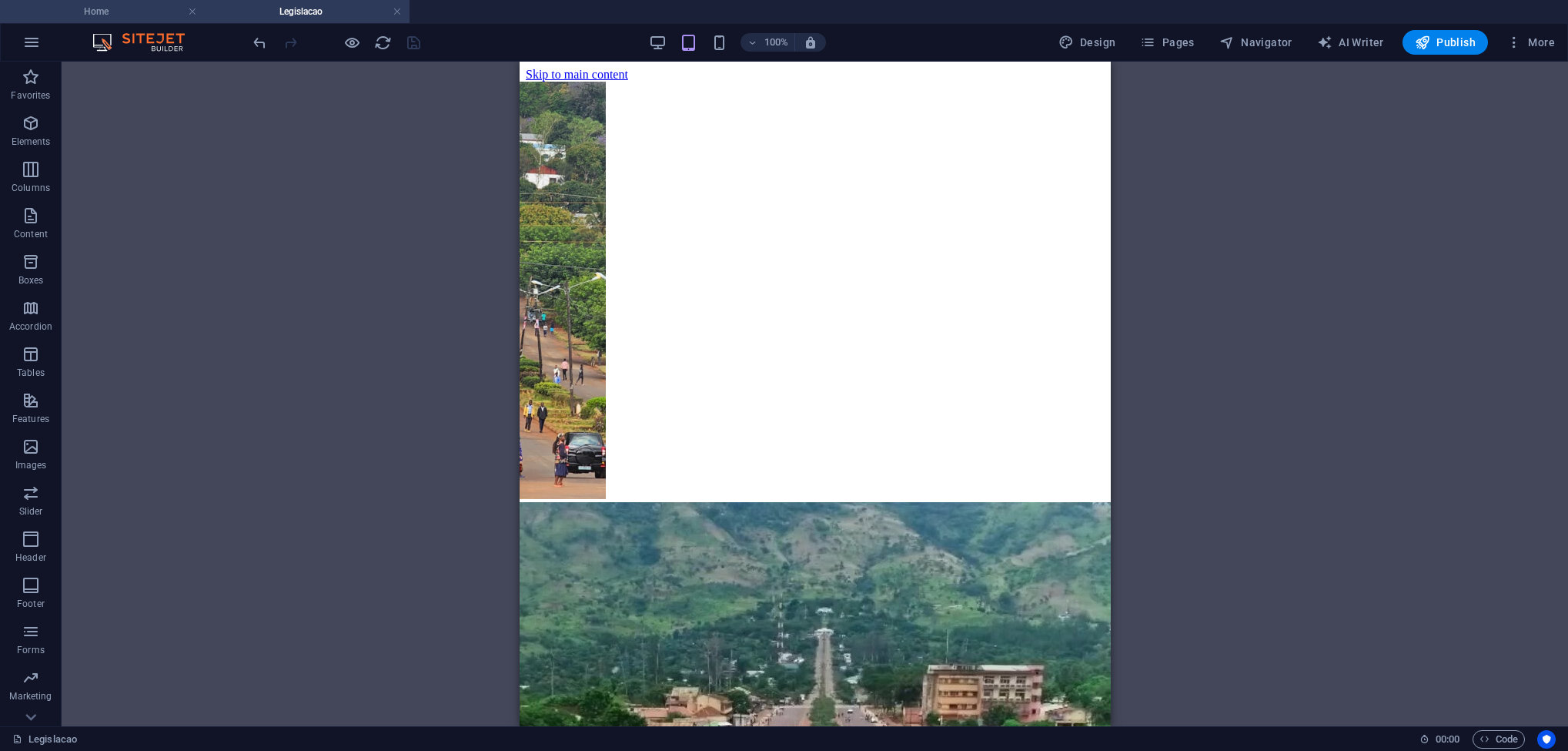
click at [129, 7] on h4 "Home" at bounding box center [102, 11] width 205 height 17
